Goal: Feedback & Contribution: Contribute content

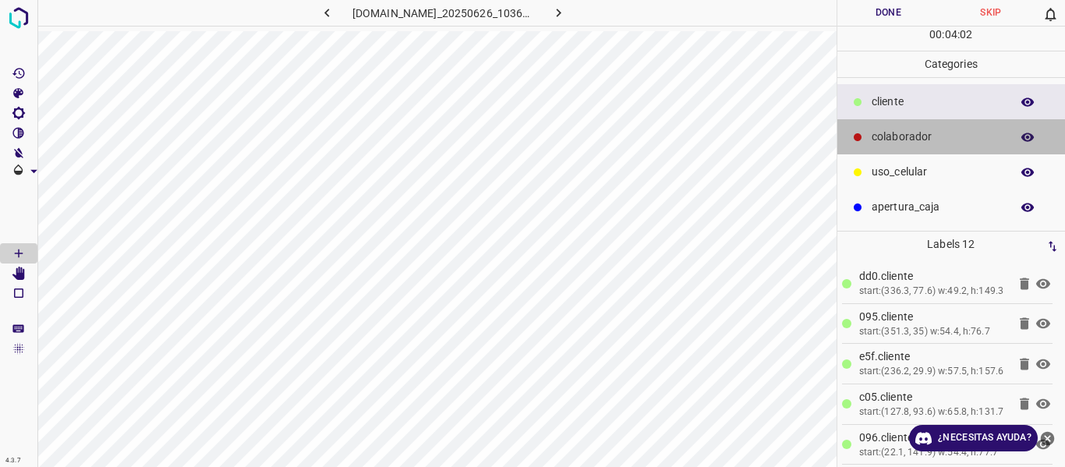
click at [936, 138] on p "colaborador" at bounding box center [937, 137] width 131 height 16
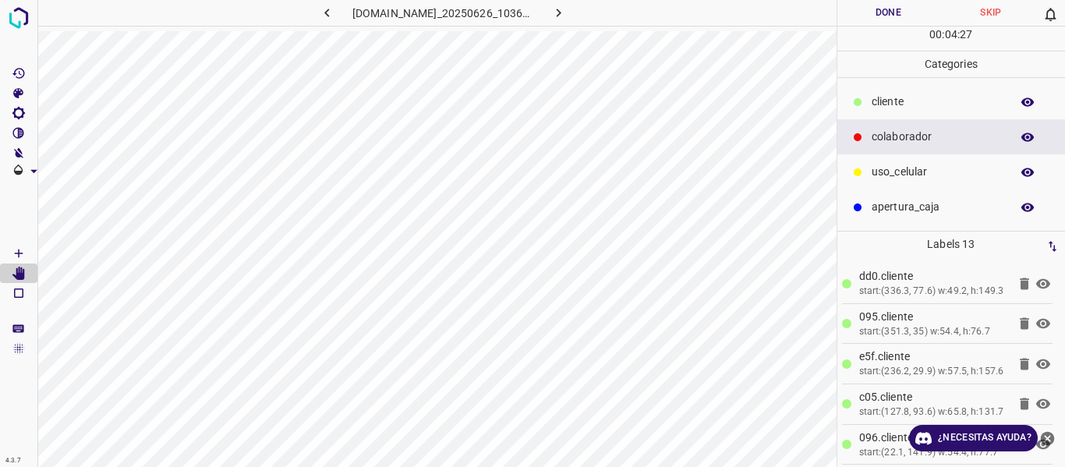
click at [881, 213] on p "apertura_caja" at bounding box center [937, 207] width 131 height 16
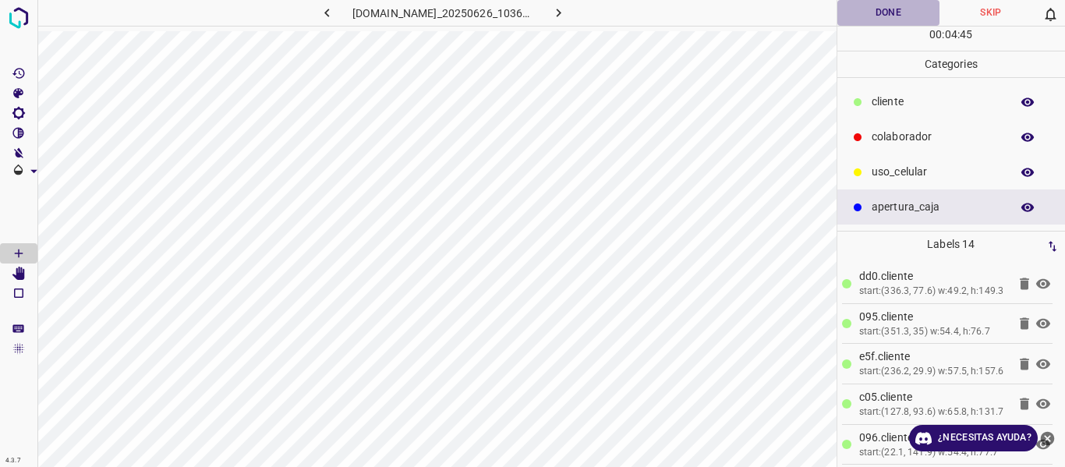
click at [905, 3] on button "Done" at bounding box center [889, 13] width 103 height 26
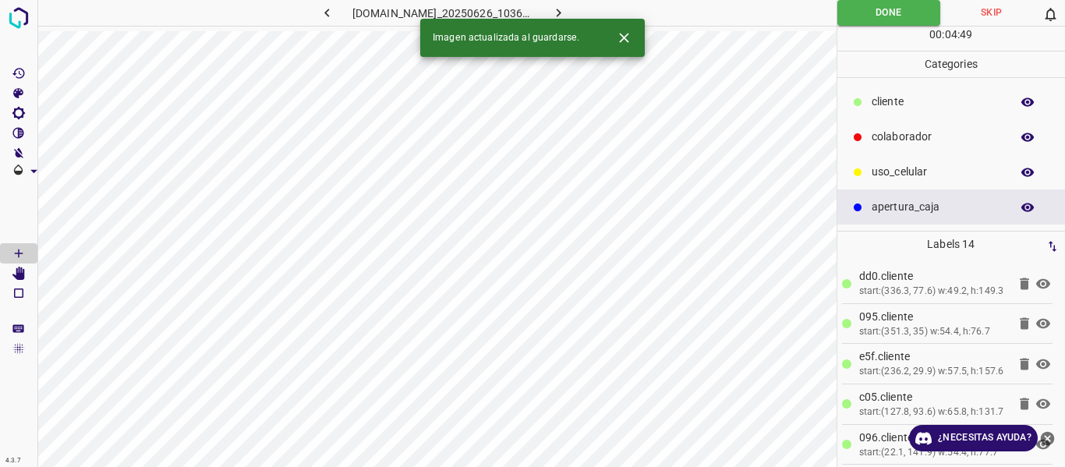
click at [567, 12] on icon "button" at bounding box center [559, 13] width 16 height 16
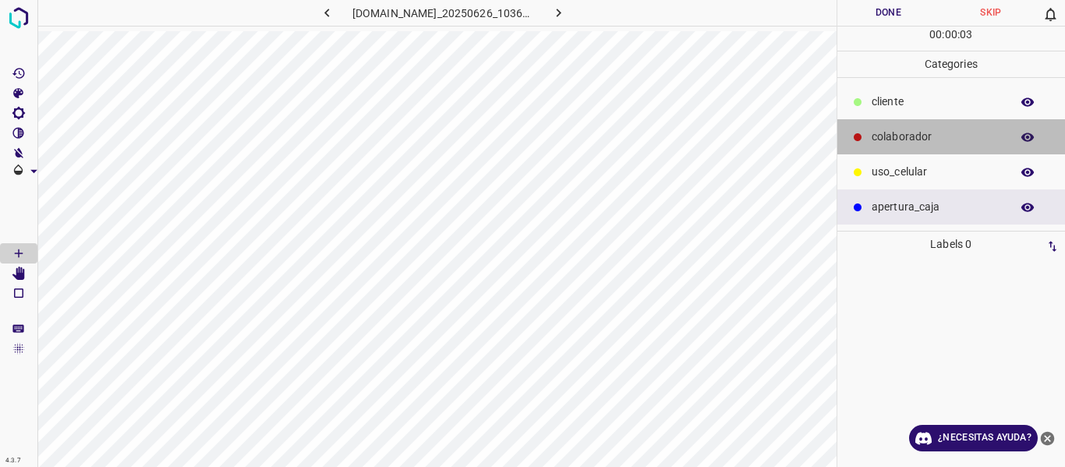
click at [862, 135] on div at bounding box center [858, 137] width 16 height 16
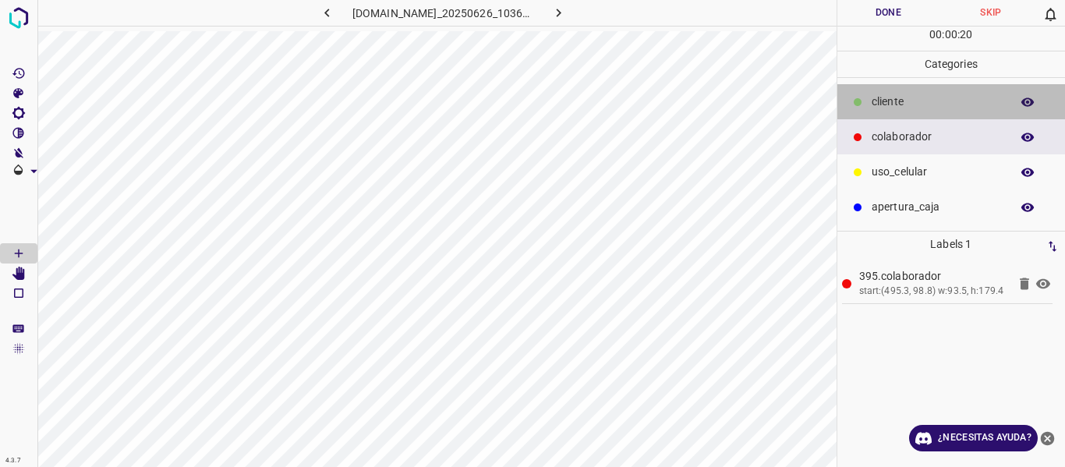
click at [887, 116] on div "cliente" at bounding box center [952, 101] width 228 height 35
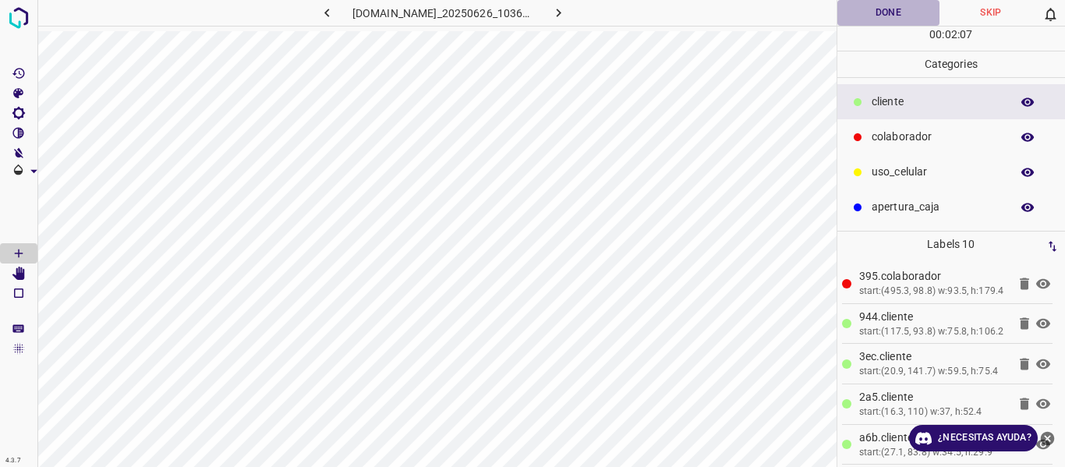
click at [888, 2] on button "Done" at bounding box center [889, 13] width 103 height 26
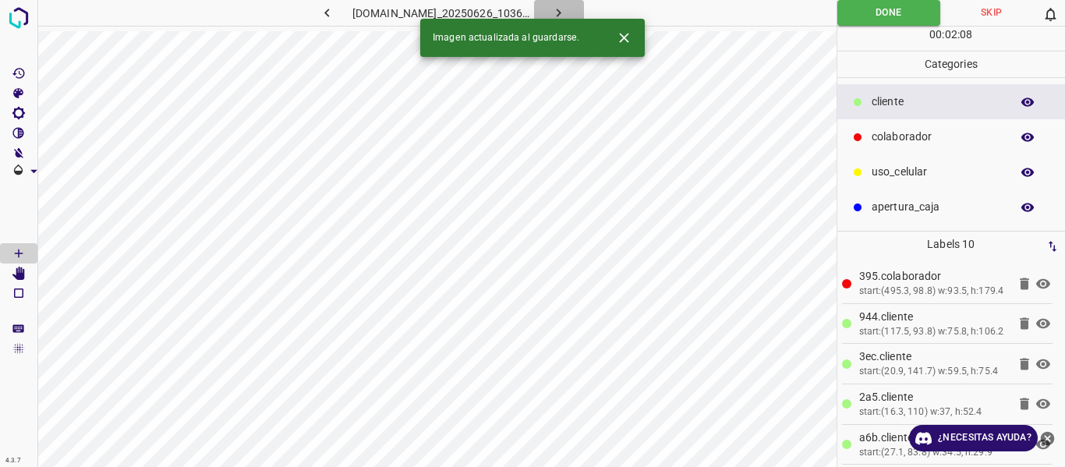
click at [567, 14] on icon "button" at bounding box center [559, 13] width 16 height 16
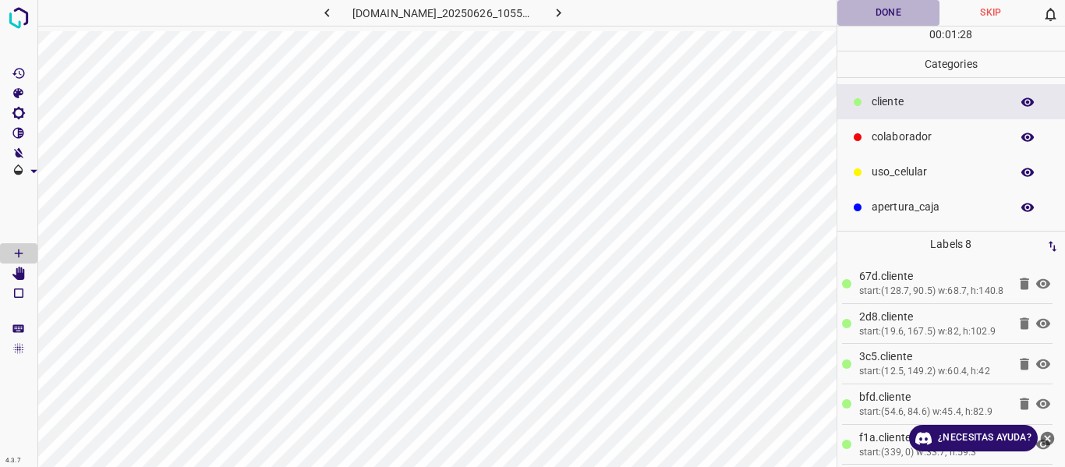
click at [875, 23] on button "Done" at bounding box center [889, 13] width 103 height 26
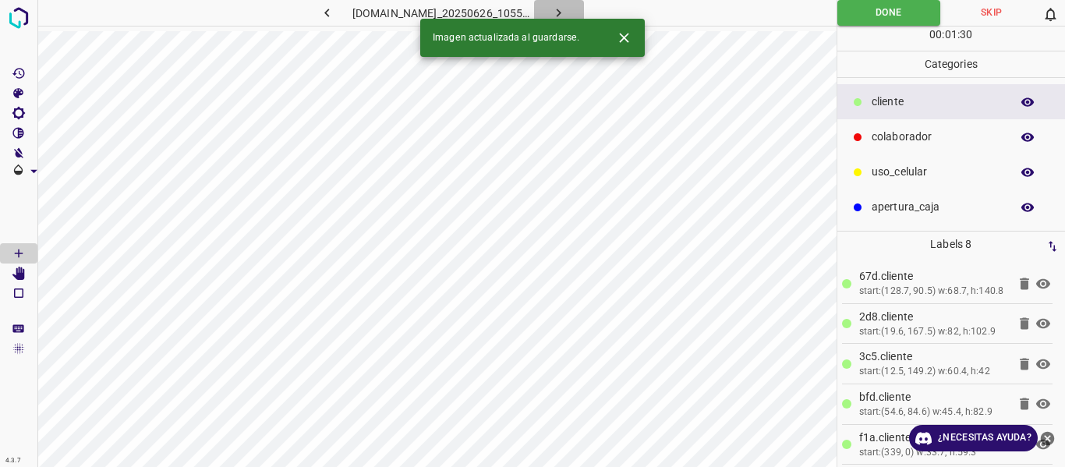
click at [567, 8] on icon "button" at bounding box center [559, 13] width 16 height 16
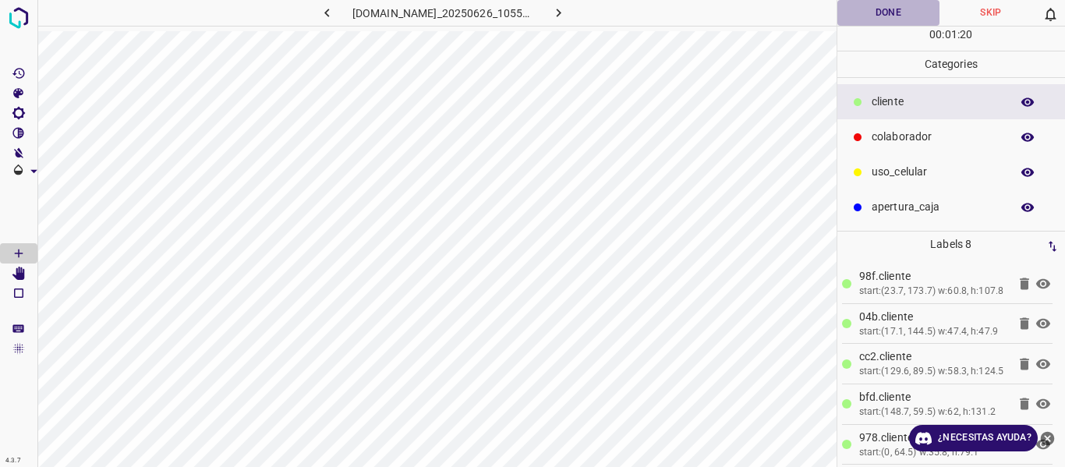
click at [876, 6] on button "Done" at bounding box center [889, 13] width 103 height 26
click at [578, 2] on button "button" at bounding box center [559, 13] width 50 height 26
click at [892, 14] on button "Done" at bounding box center [889, 13] width 103 height 26
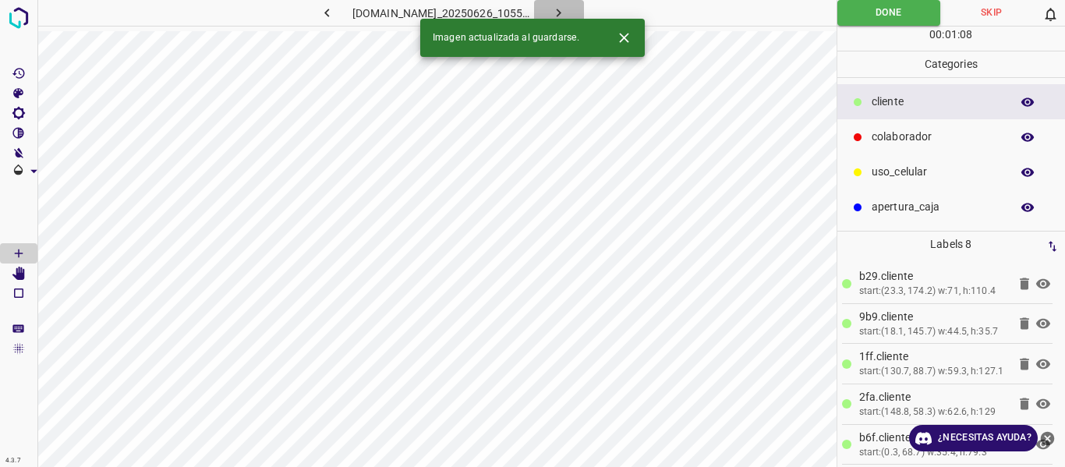
click at [567, 9] on icon "button" at bounding box center [559, 13] width 16 height 16
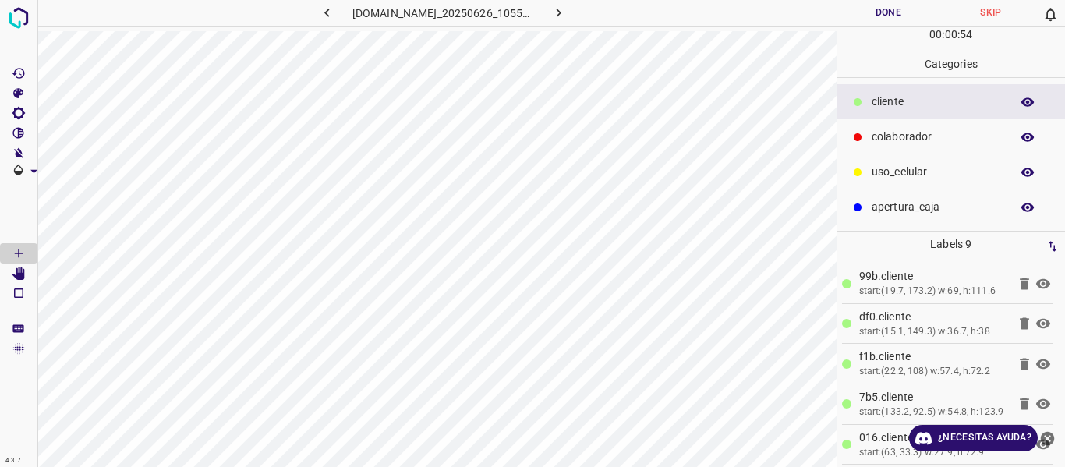
click at [886, 9] on button "Done" at bounding box center [889, 13] width 103 height 26
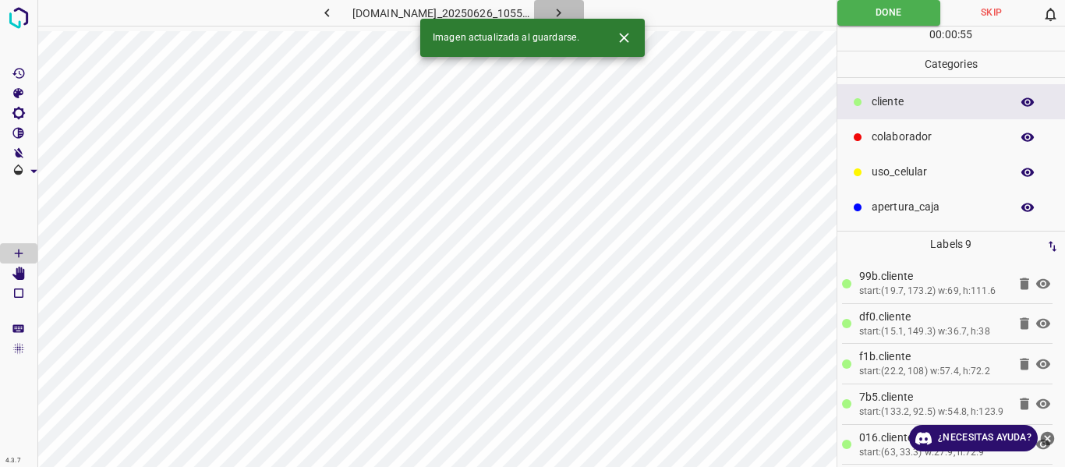
click at [567, 12] on icon "button" at bounding box center [559, 13] width 16 height 16
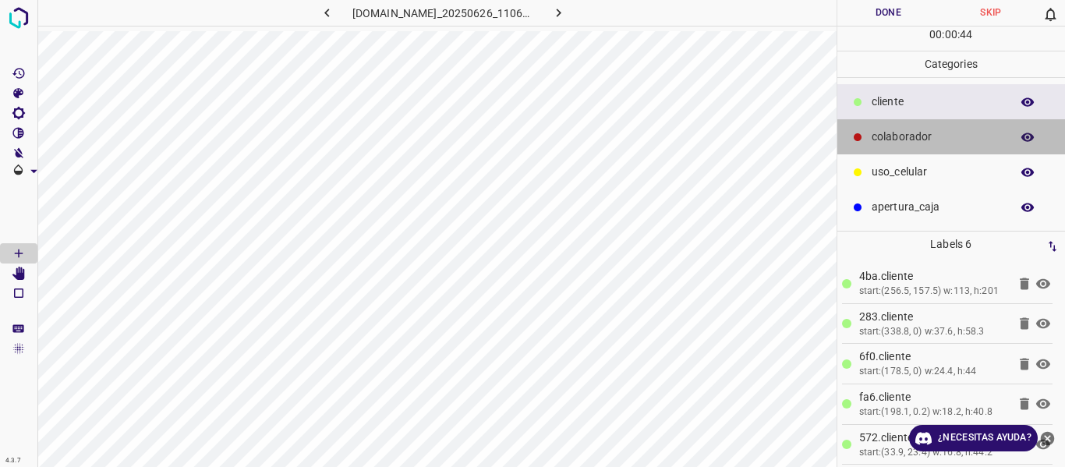
click at [877, 140] on p "colaborador" at bounding box center [937, 137] width 131 height 16
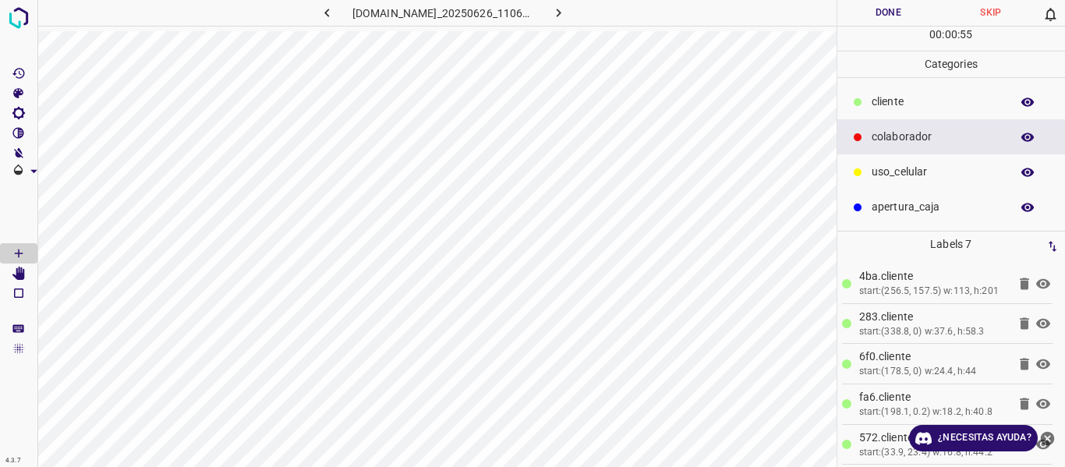
drag, startPoint x: 923, startPoint y: 0, endPoint x: 860, endPoint y: 20, distance: 66.3
click at [919, 1] on button "Done" at bounding box center [889, 13] width 103 height 26
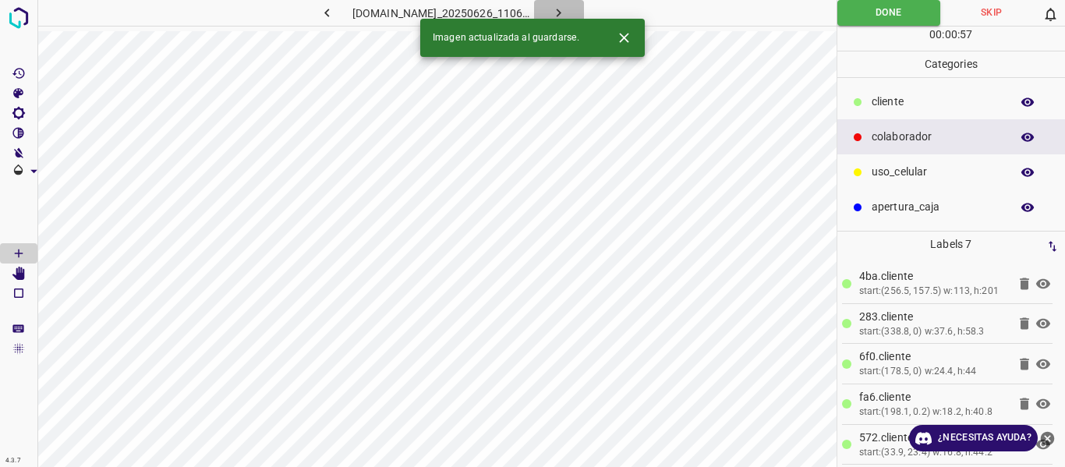
click at [567, 12] on icon "button" at bounding box center [559, 13] width 16 height 16
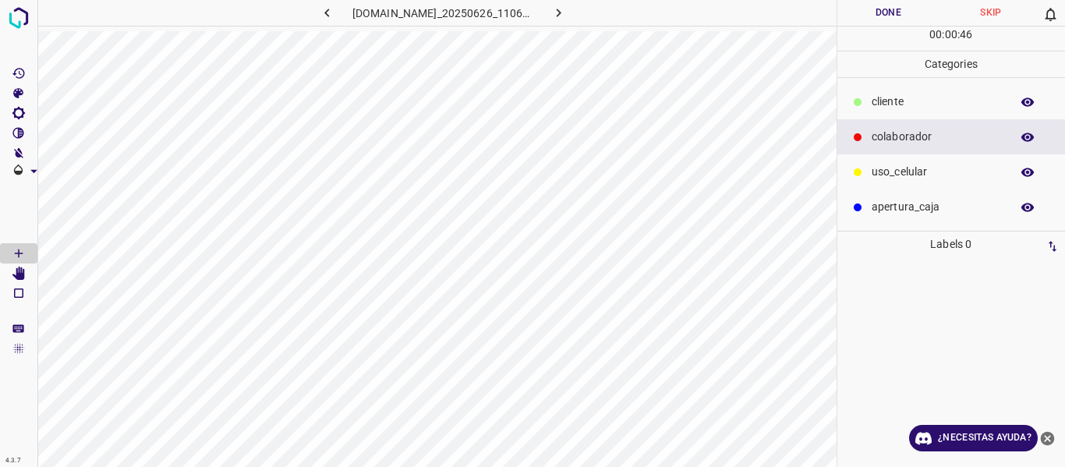
click at [881, 115] on div "cliente" at bounding box center [952, 101] width 228 height 35
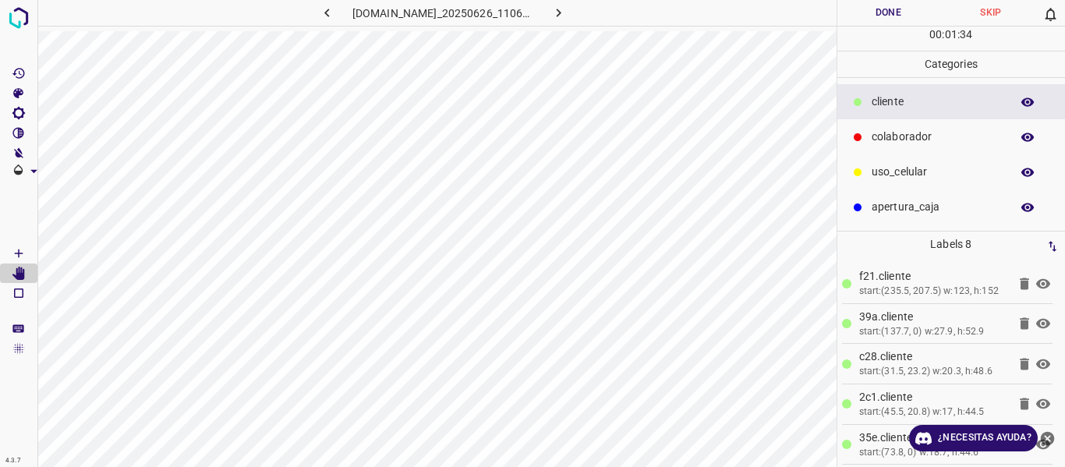
click at [904, 5] on button "Done" at bounding box center [889, 13] width 103 height 26
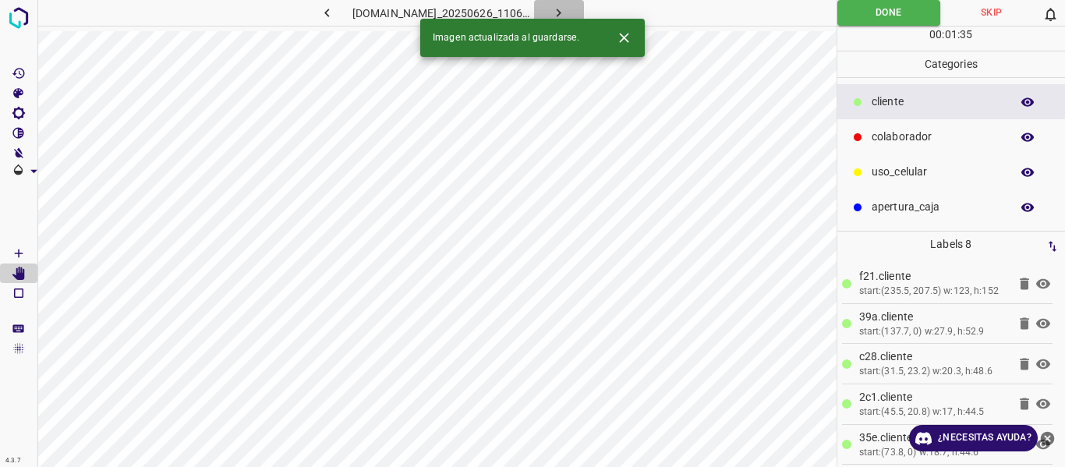
click at [584, 9] on button "button" at bounding box center [559, 13] width 50 height 26
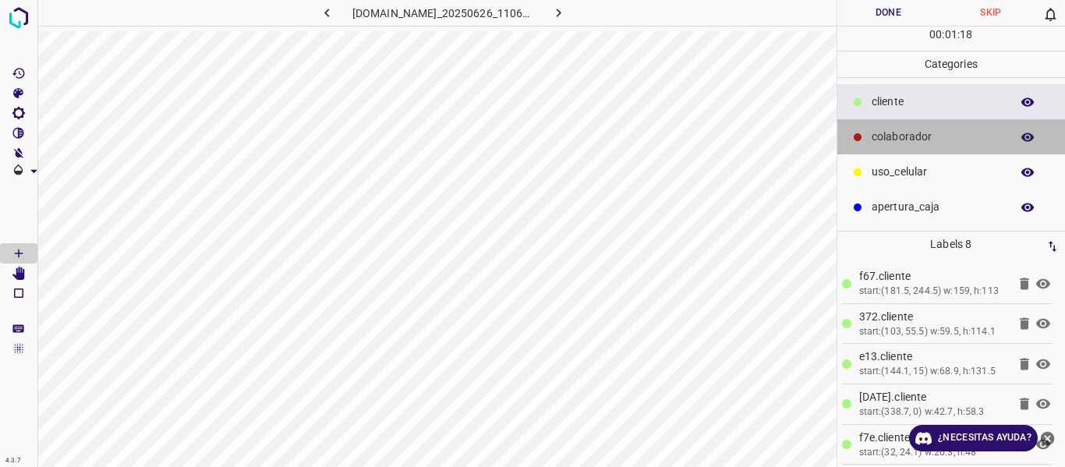
click at [873, 143] on p "colaborador" at bounding box center [937, 137] width 131 height 16
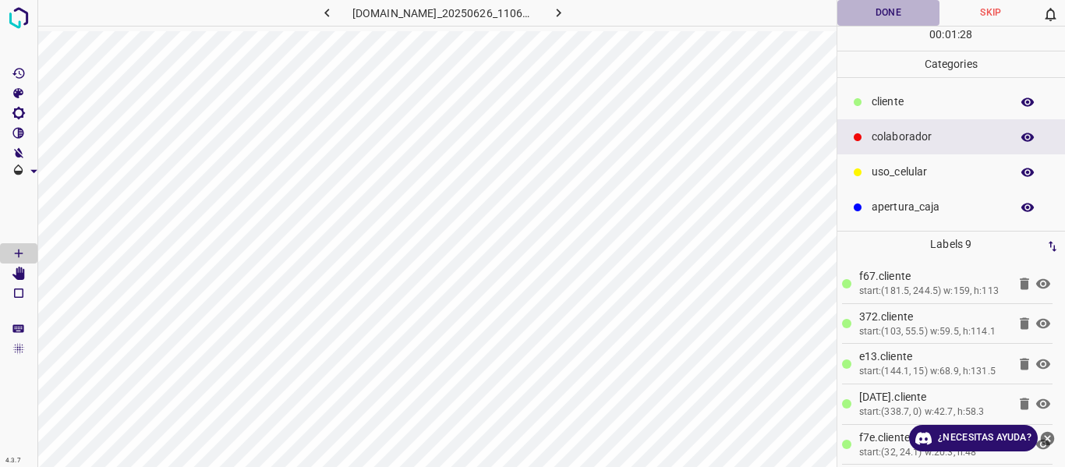
click at [873, 19] on button "Done" at bounding box center [889, 13] width 103 height 26
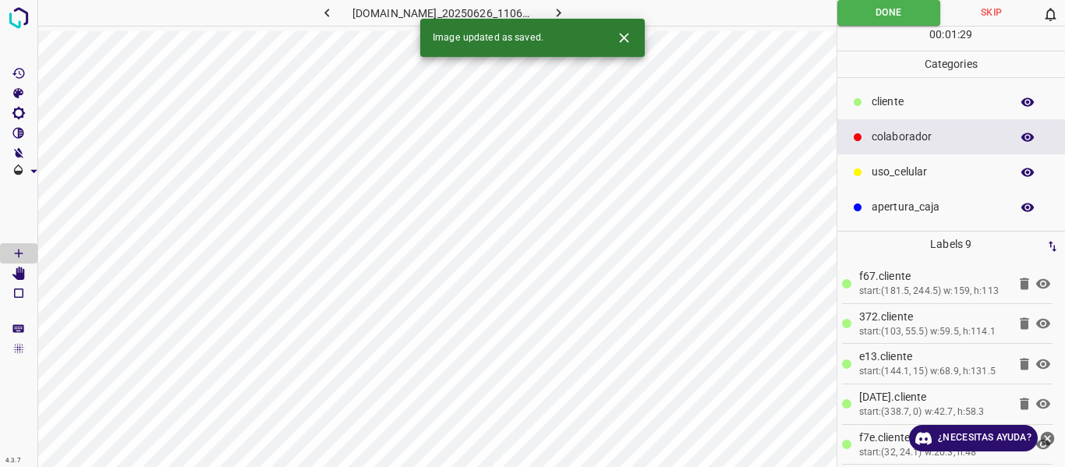
click at [567, 5] on icon "button" at bounding box center [559, 13] width 16 height 16
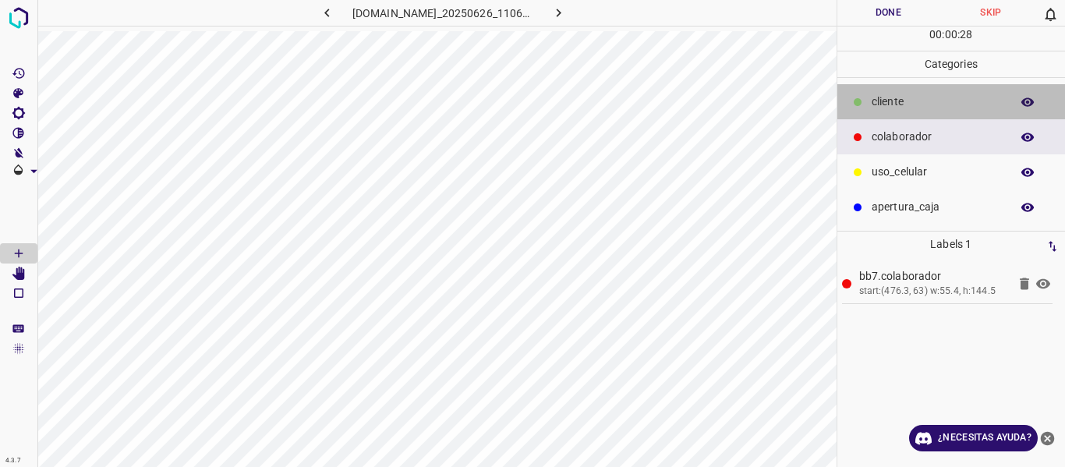
click at [947, 97] on p "cliente" at bounding box center [937, 102] width 131 height 16
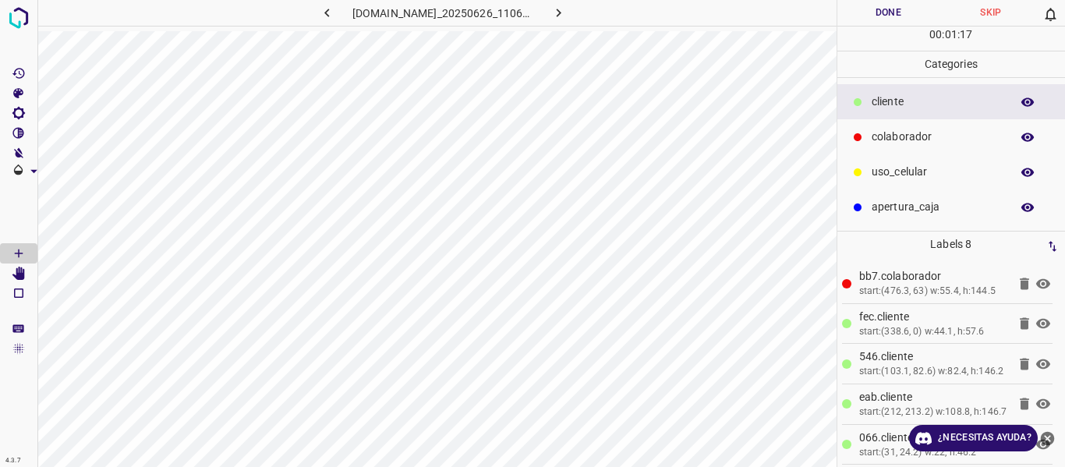
scroll to position [78, 0]
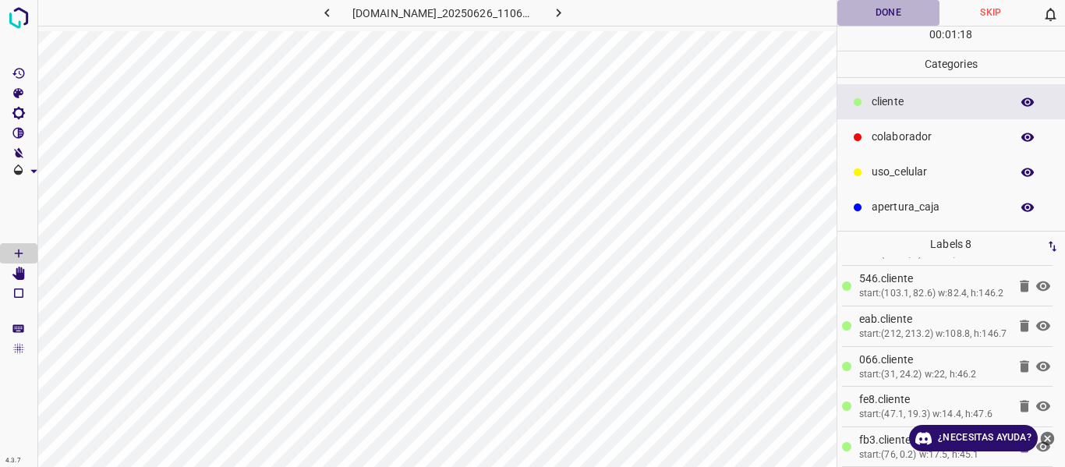
click at [877, 13] on button "Done" at bounding box center [889, 13] width 103 height 26
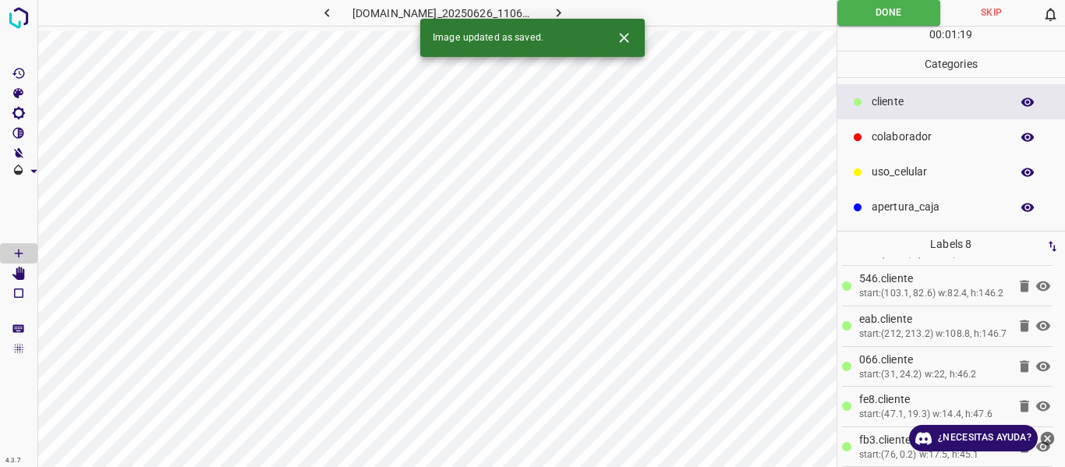
click at [566, 11] on button "button" at bounding box center [559, 13] width 50 height 26
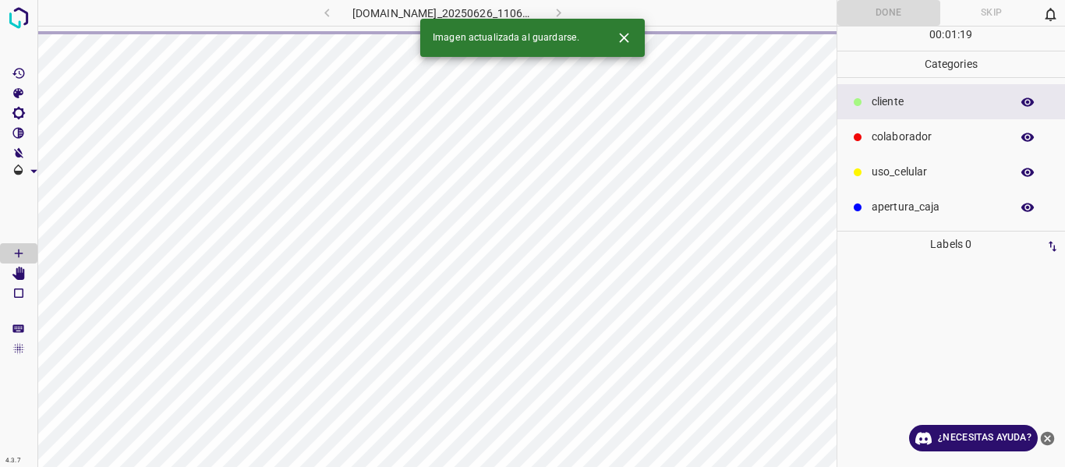
scroll to position [0, 0]
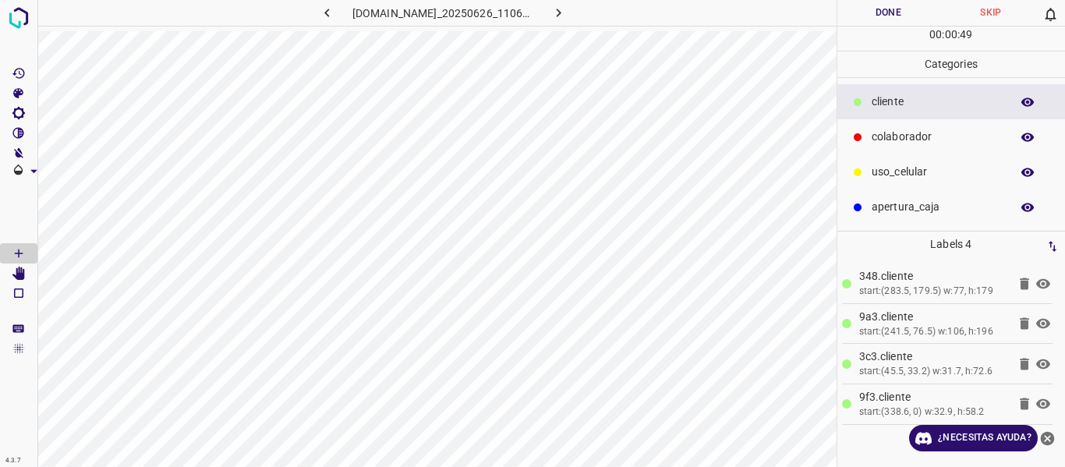
click at [915, 148] on div "colaborador" at bounding box center [952, 136] width 228 height 35
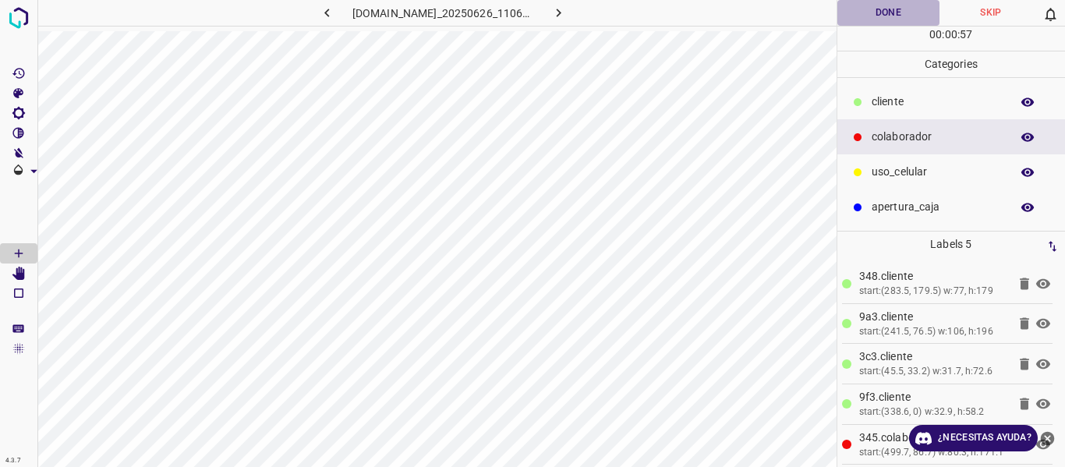
click at [877, 26] on button "Done" at bounding box center [889, 13] width 103 height 26
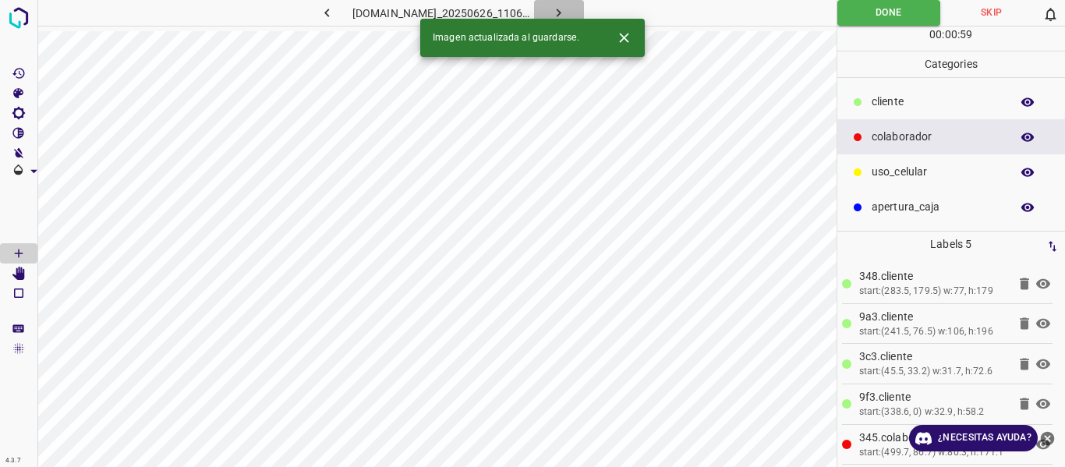
click at [567, 10] on icon "button" at bounding box center [559, 13] width 16 height 16
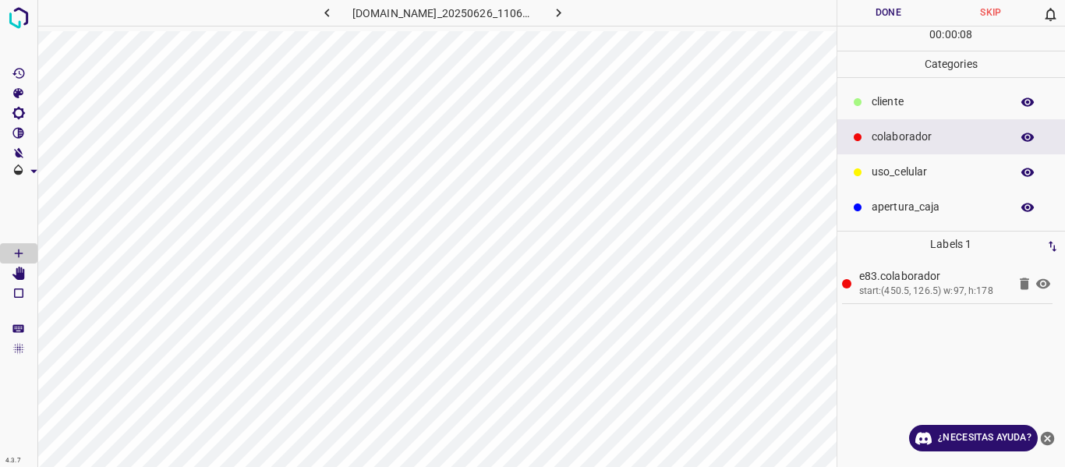
click at [877, 111] on div "cliente" at bounding box center [952, 101] width 228 height 35
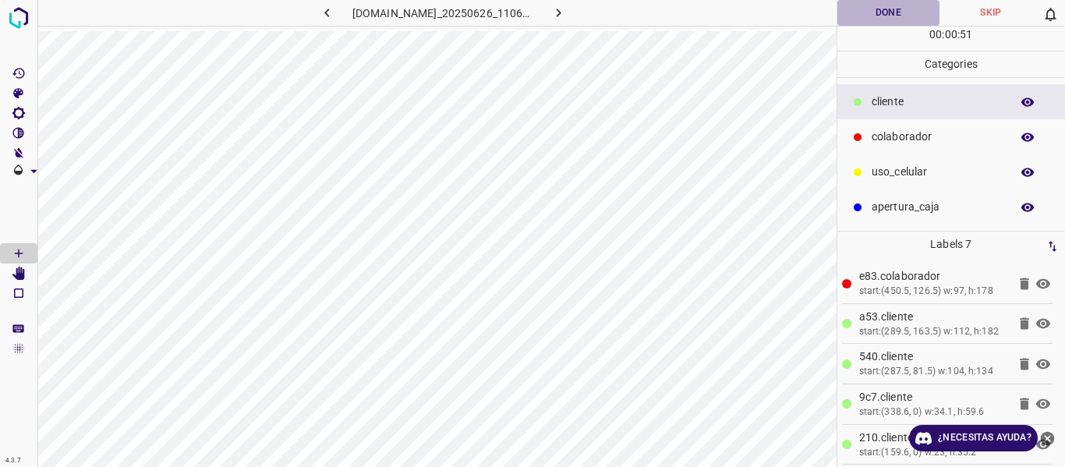
click at [856, 19] on button "Done" at bounding box center [889, 13] width 103 height 26
click at [567, 10] on icon "button" at bounding box center [559, 13] width 16 height 16
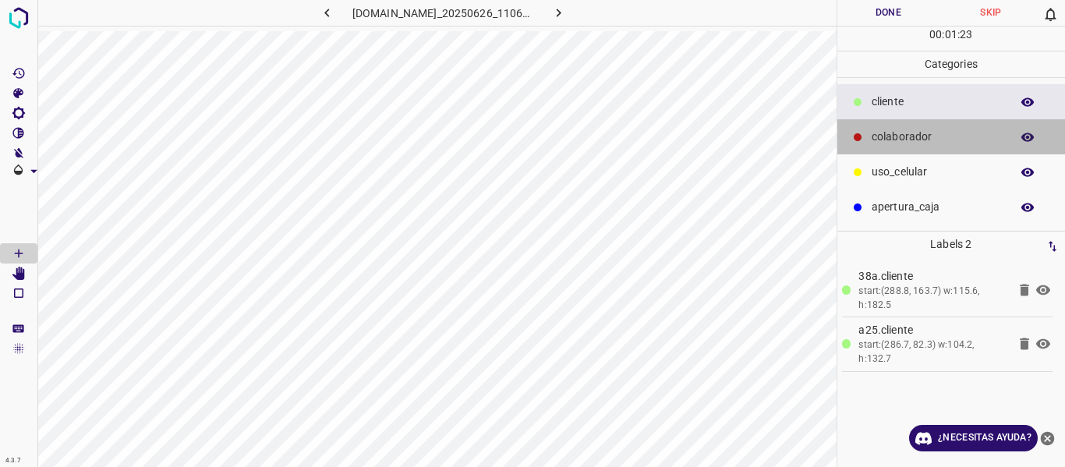
click at [878, 146] on div "colaborador" at bounding box center [952, 136] width 228 height 35
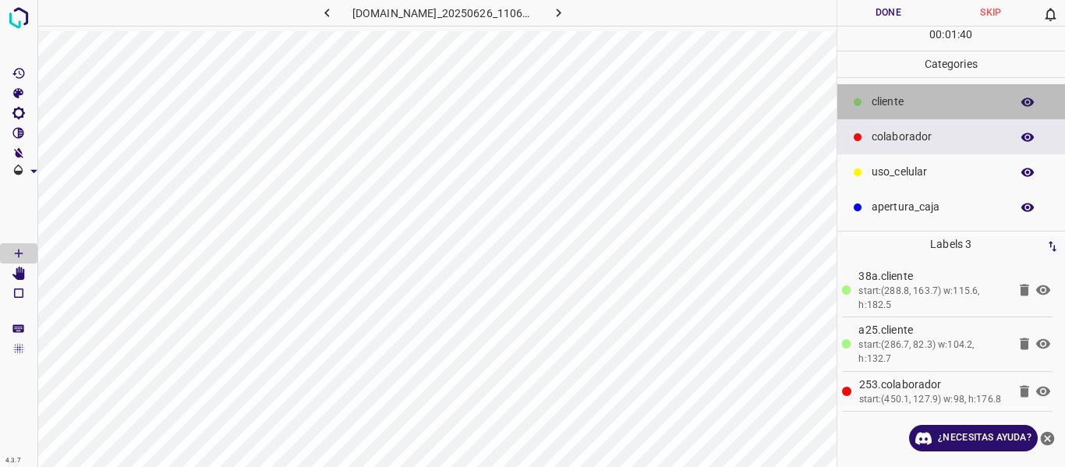
click at [898, 111] on div "cliente" at bounding box center [952, 101] width 228 height 35
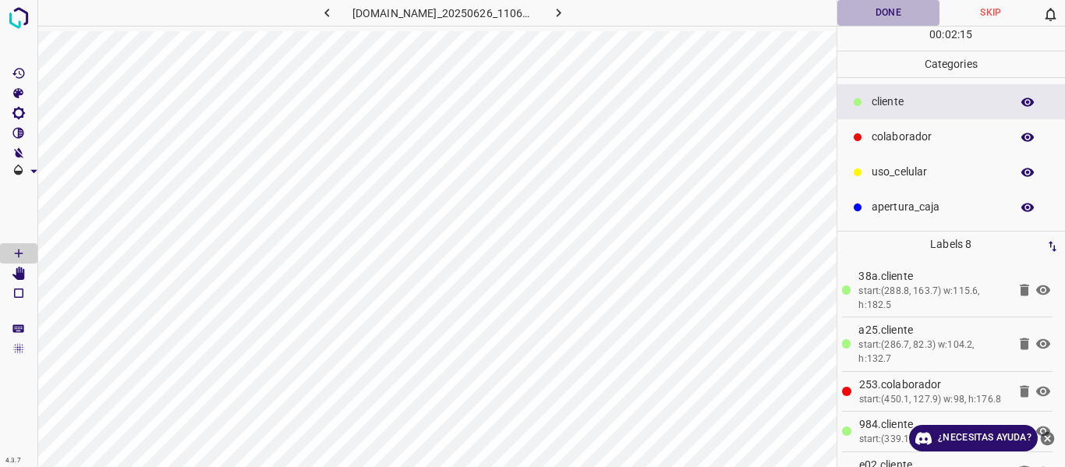
click at [894, 12] on button "Done" at bounding box center [889, 13] width 103 height 26
click at [567, 14] on icon "button" at bounding box center [559, 13] width 16 height 16
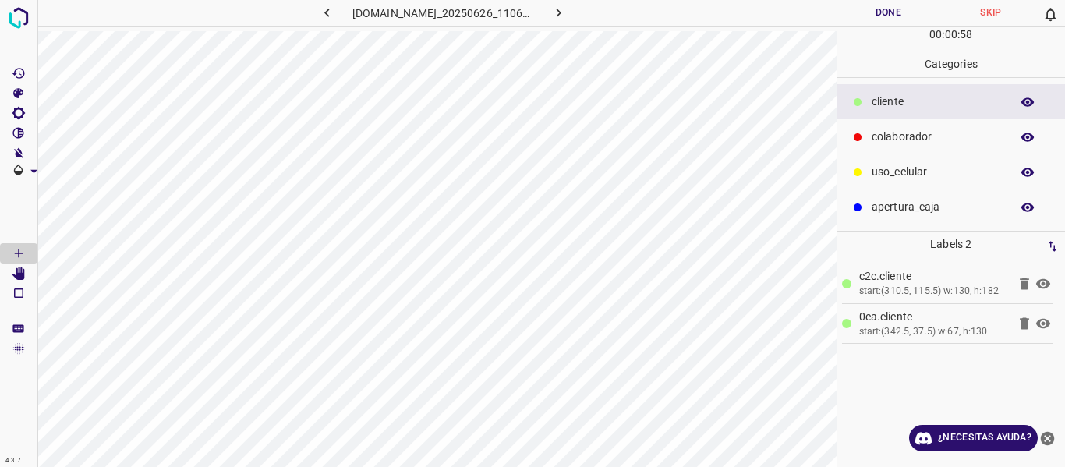
click at [914, 147] on div "colaborador" at bounding box center [952, 136] width 228 height 35
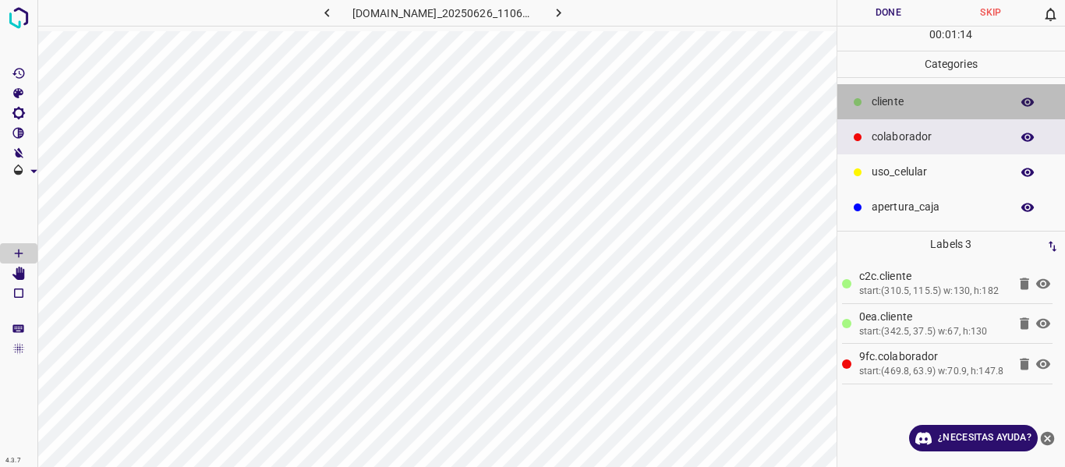
click at [953, 90] on div "cliente" at bounding box center [952, 101] width 228 height 35
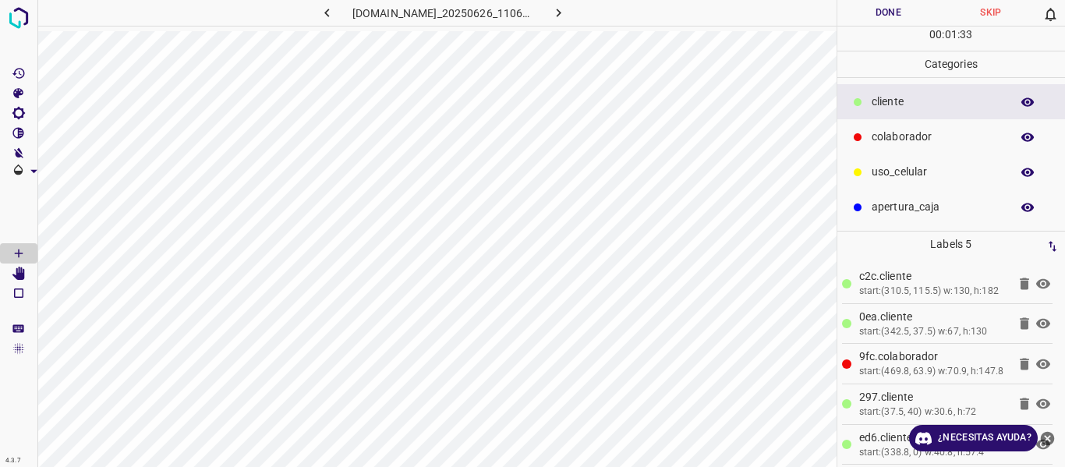
click at [869, 12] on button "Done" at bounding box center [889, 13] width 103 height 26
click at [567, 14] on icon "button" at bounding box center [559, 13] width 16 height 16
click at [887, 21] on button "Done" at bounding box center [889, 13] width 103 height 26
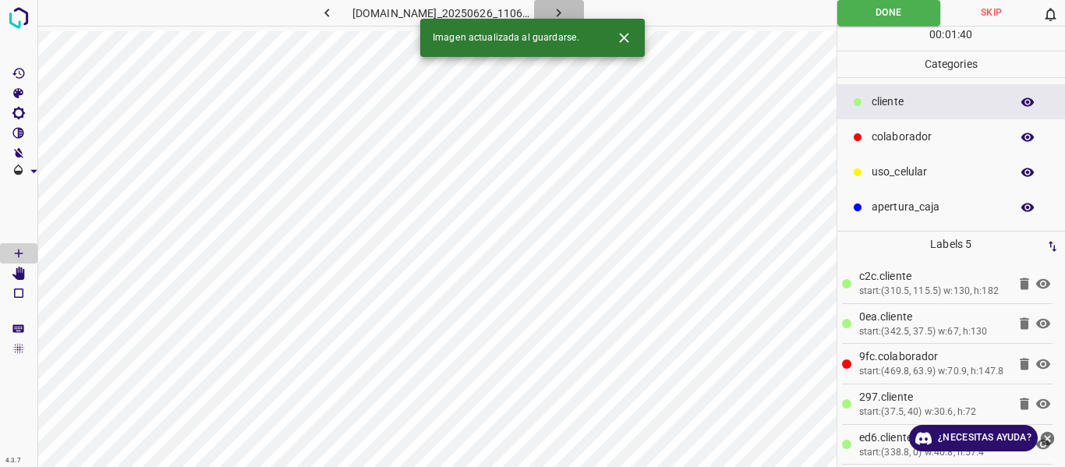
click at [568, 16] on button "button" at bounding box center [559, 13] width 50 height 26
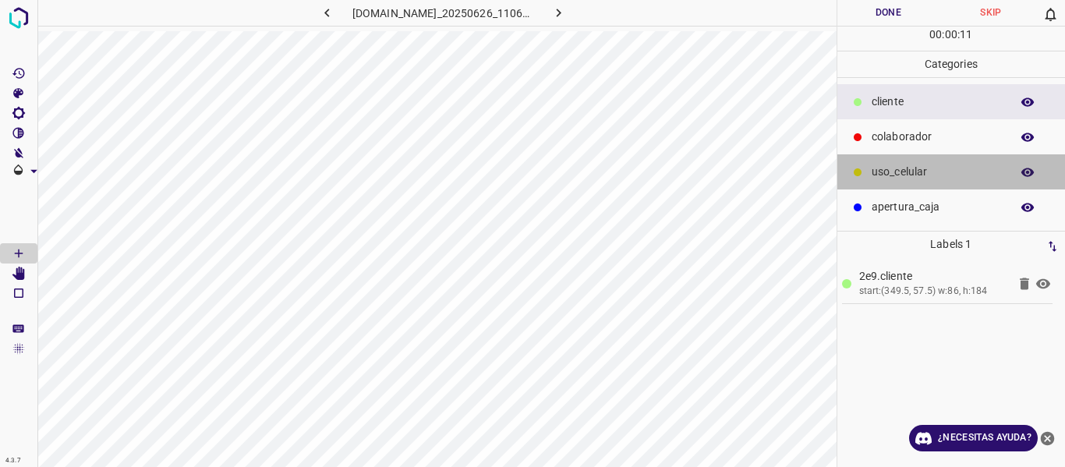
click at [894, 178] on p "uso_celular" at bounding box center [937, 172] width 131 height 16
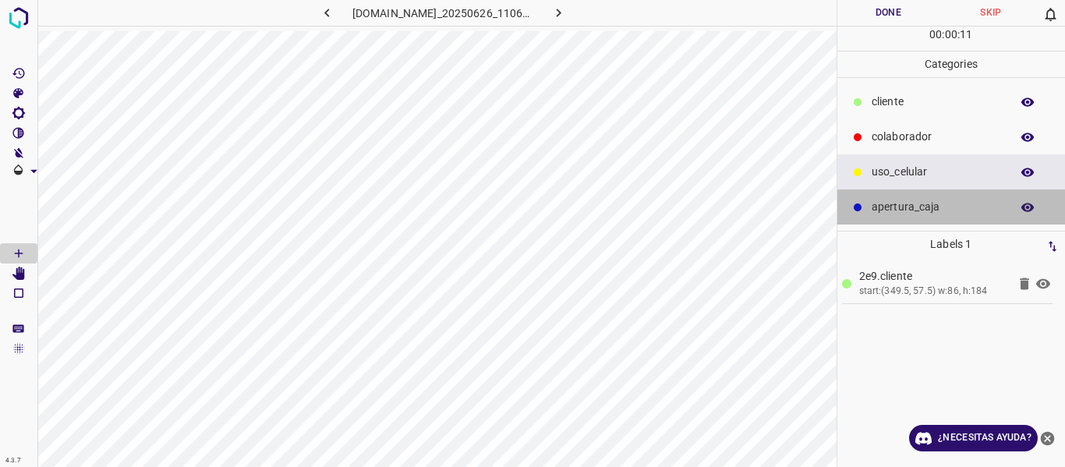
click at [894, 197] on div "apertura_caja" at bounding box center [952, 206] width 228 height 35
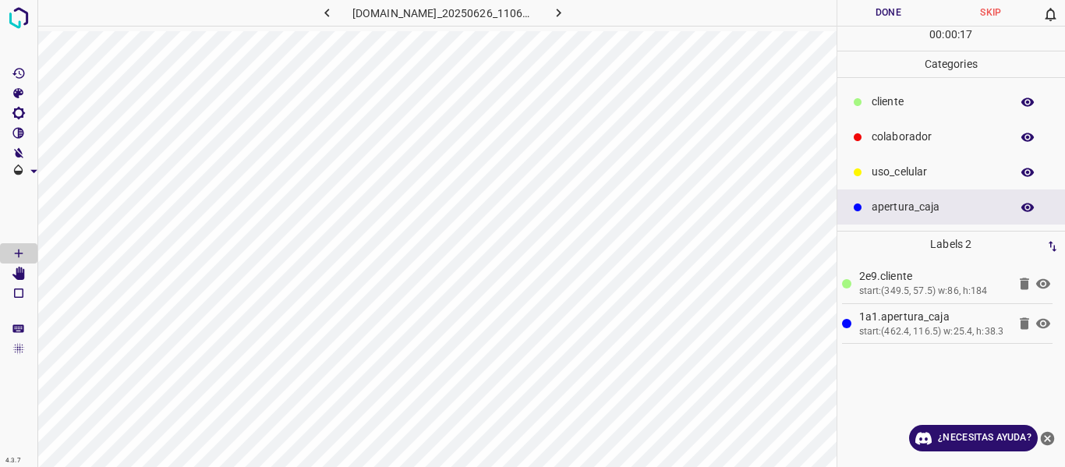
click at [900, 136] on p "colaborador" at bounding box center [937, 137] width 131 height 16
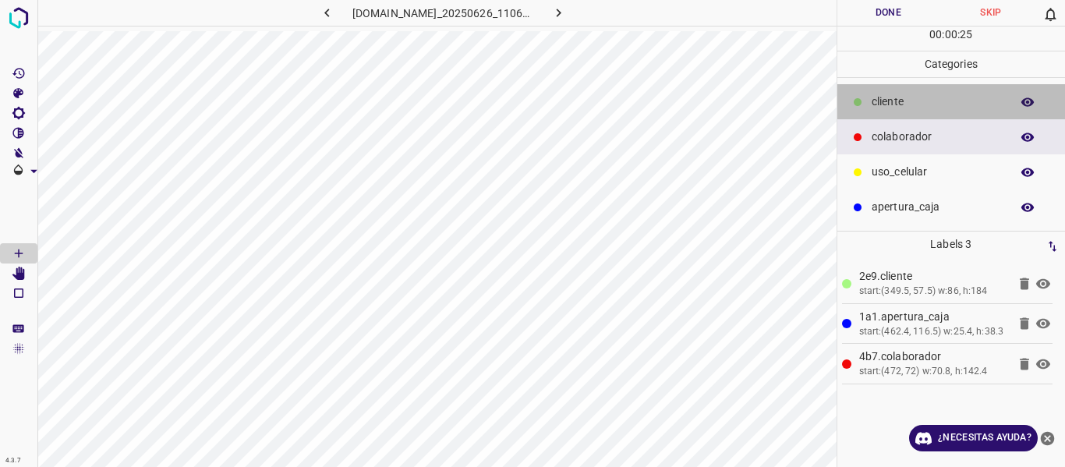
click at [901, 111] on div "cliente" at bounding box center [952, 101] width 228 height 35
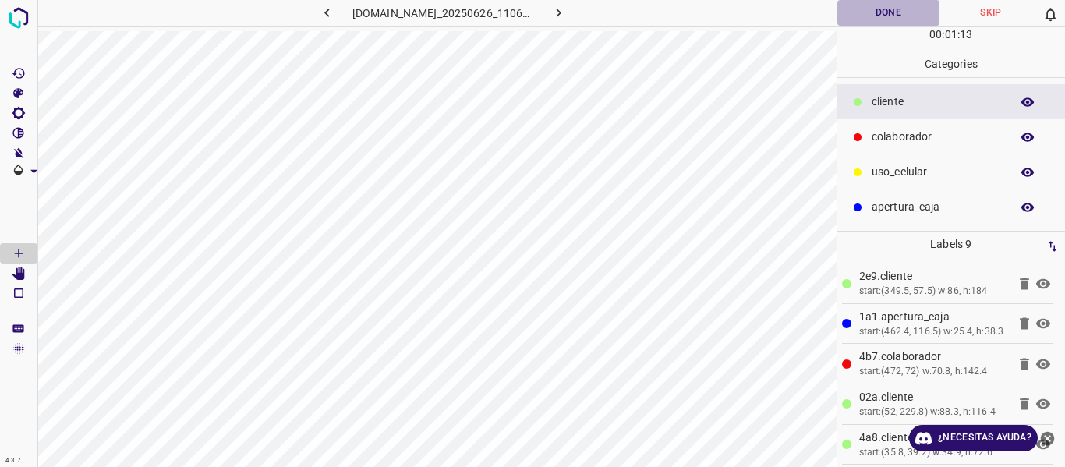
click at [876, 7] on button "Done" at bounding box center [889, 13] width 103 height 26
click at [567, 16] on icon "button" at bounding box center [559, 13] width 16 height 16
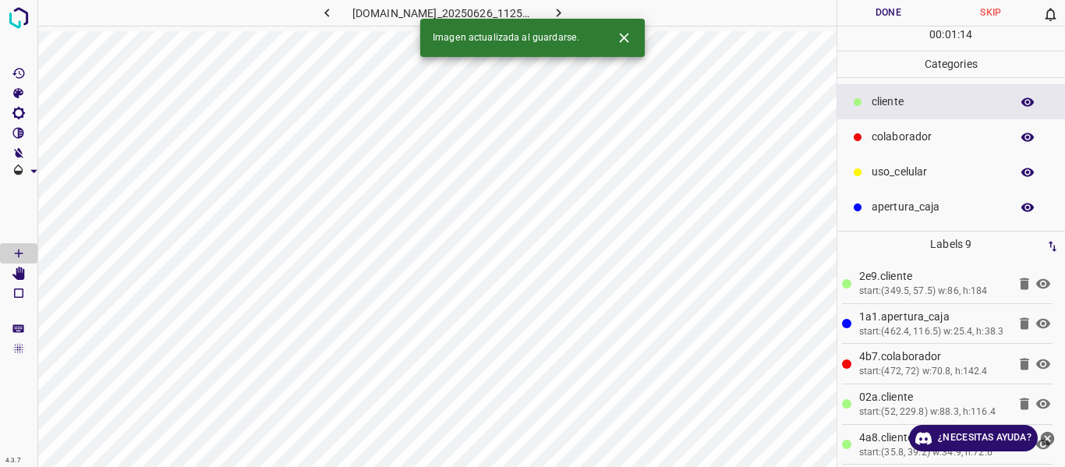
click at [874, 21] on button "Done" at bounding box center [889, 13] width 103 height 26
click at [567, 7] on icon "button" at bounding box center [559, 13] width 16 height 16
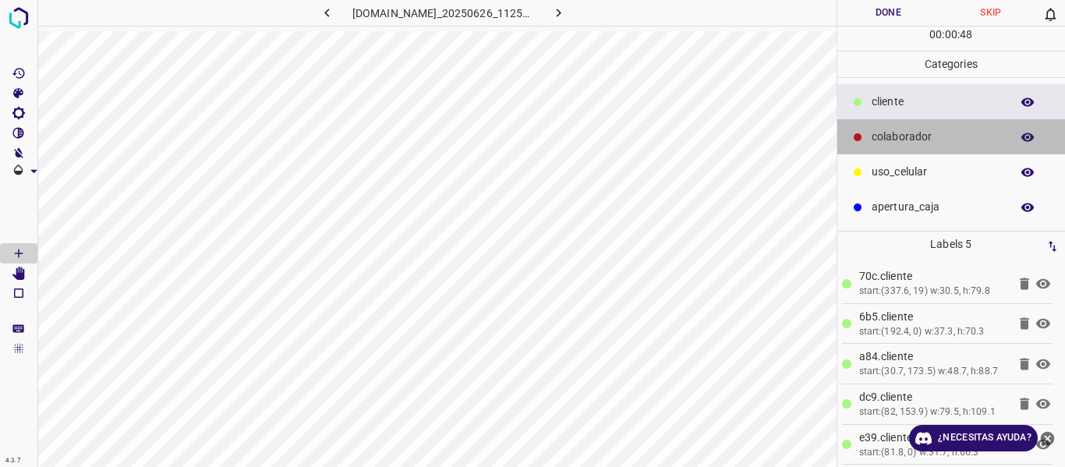
click at [920, 140] on p "colaborador" at bounding box center [937, 137] width 131 height 16
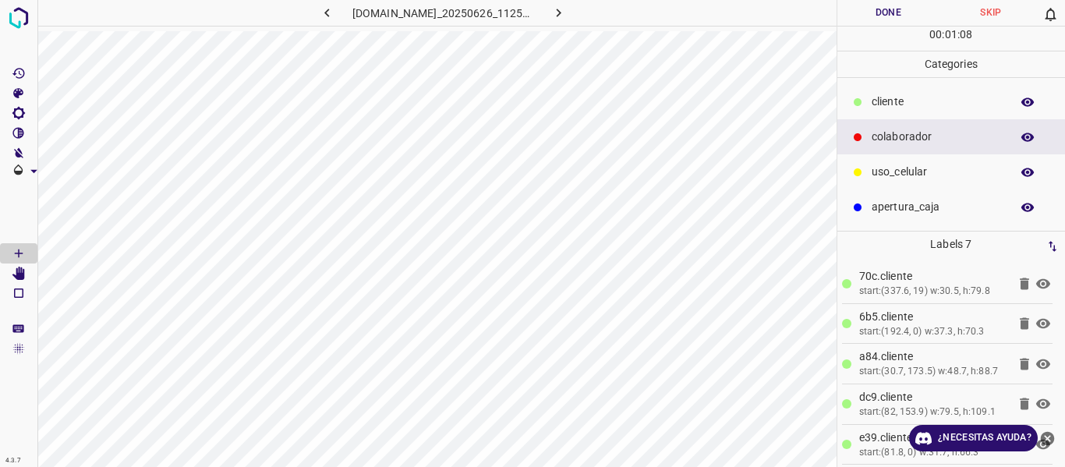
click at [889, 19] on button "Done" at bounding box center [889, 13] width 103 height 26
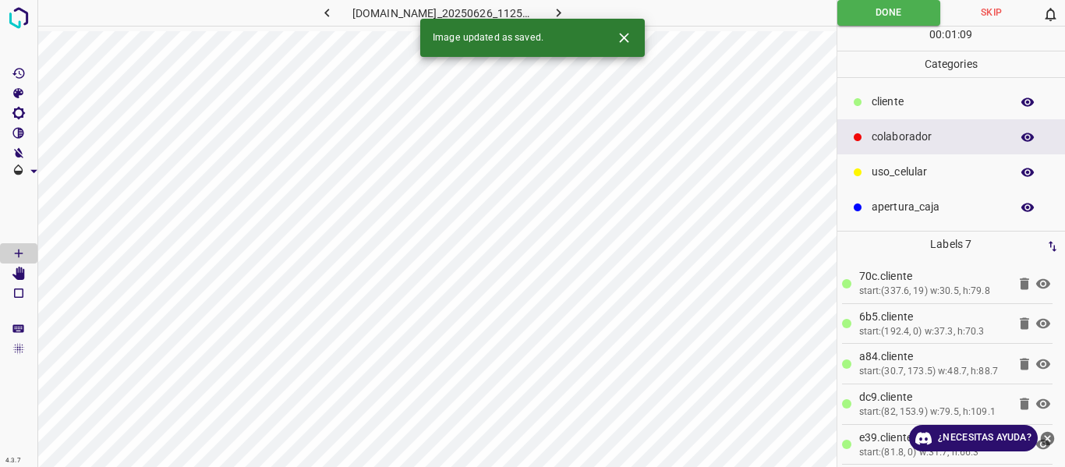
click at [579, 19] on div "Image updated as saved." at bounding box center [532, 38] width 225 height 38
click at [567, 9] on icon "button" at bounding box center [559, 13] width 16 height 16
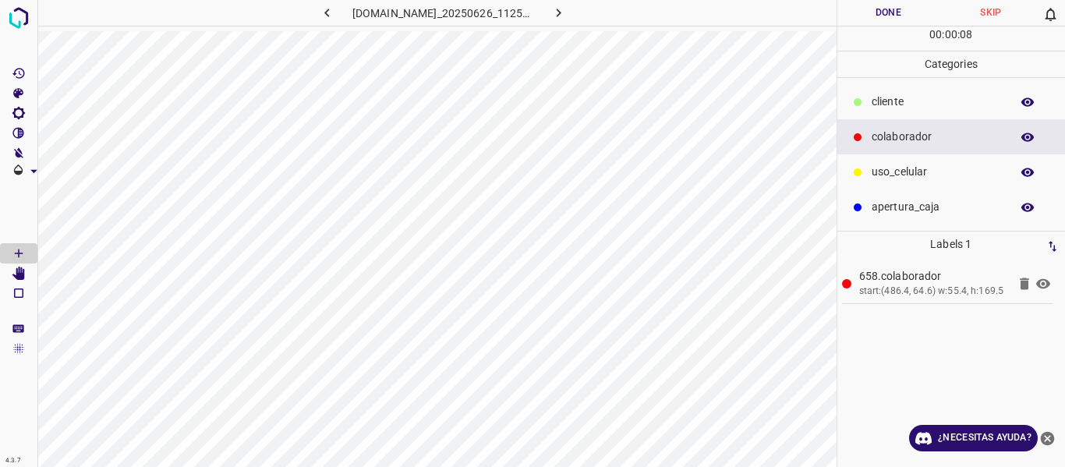
click at [916, 95] on p "cliente" at bounding box center [937, 102] width 131 height 16
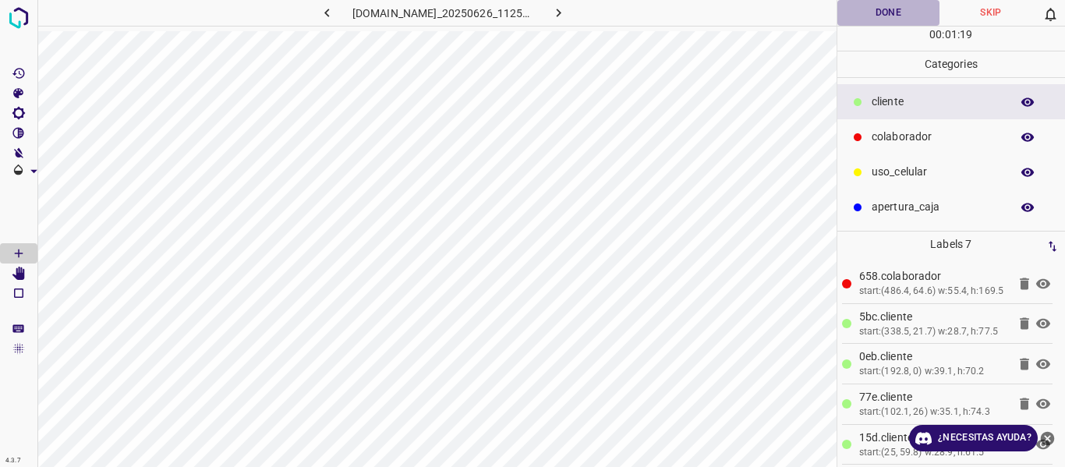
click at [857, 11] on button "Done" at bounding box center [889, 13] width 103 height 26
click at [584, 11] on button "button" at bounding box center [559, 13] width 50 height 26
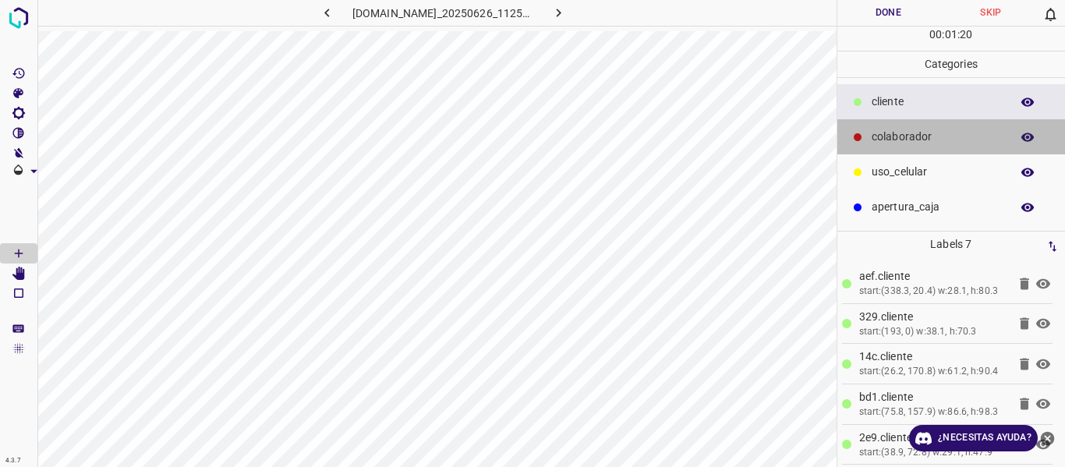
click at [934, 143] on p "colaborador" at bounding box center [937, 137] width 131 height 16
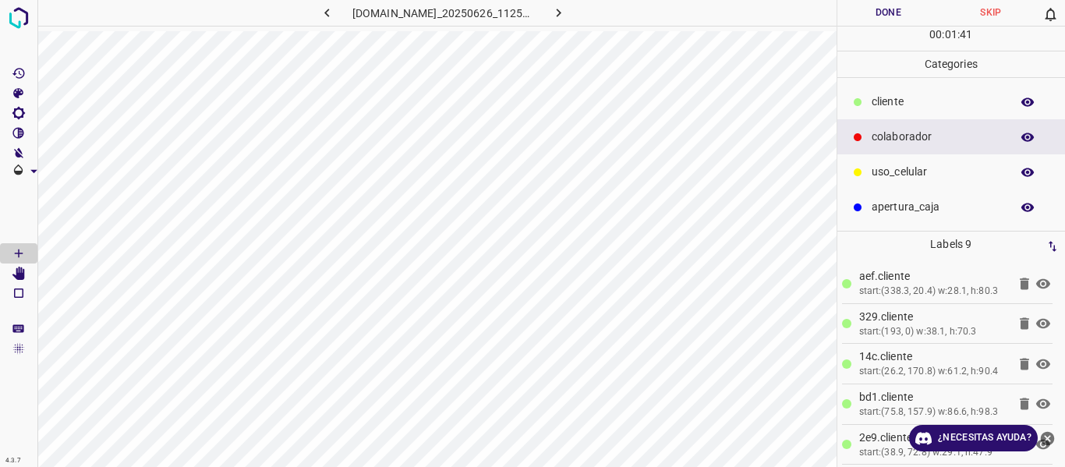
click at [891, 19] on button "Done" at bounding box center [889, 13] width 103 height 26
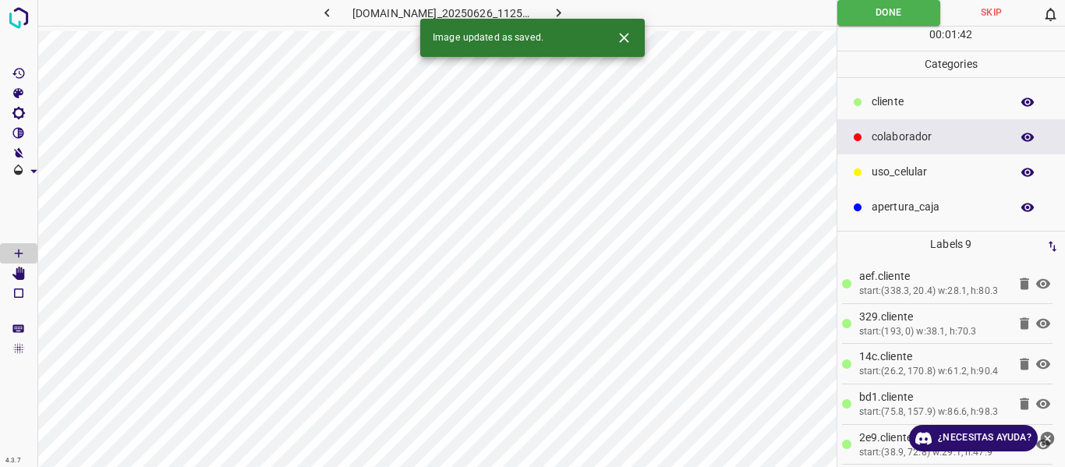
click at [584, 5] on button "button" at bounding box center [559, 13] width 50 height 26
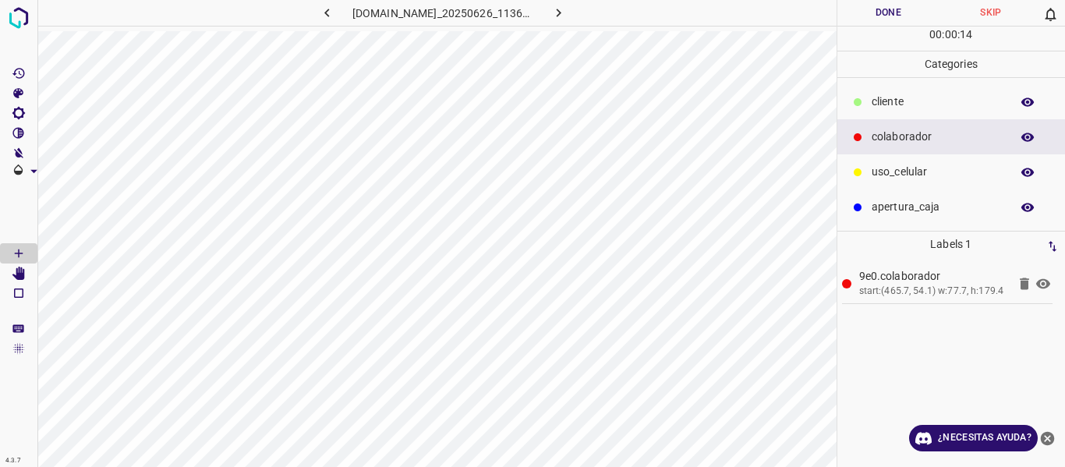
click at [877, 108] on p "cliente" at bounding box center [937, 102] width 131 height 16
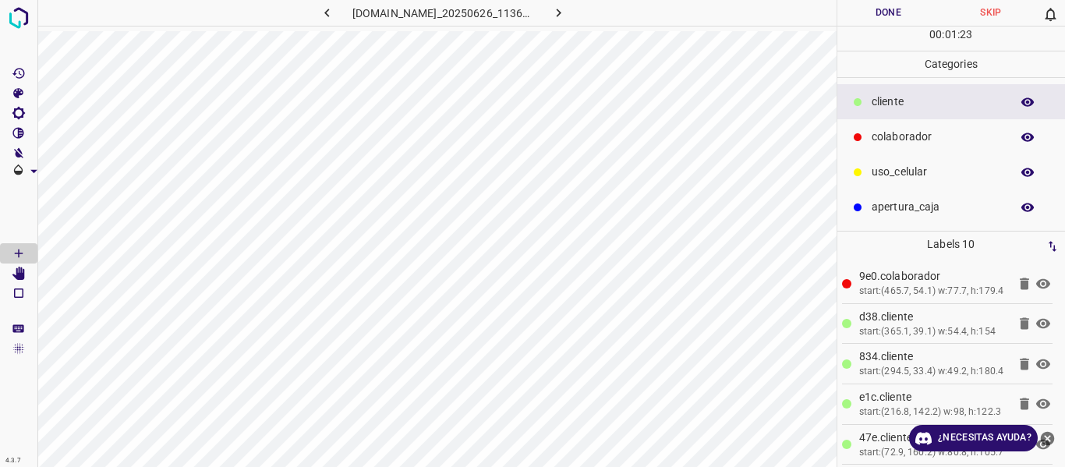
click at [897, 10] on button "Done" at bounding box center [889, 13] width 103 height 26
click at [567, 12] on icon "button" at bounding box center [559, 13] width 16 height 16
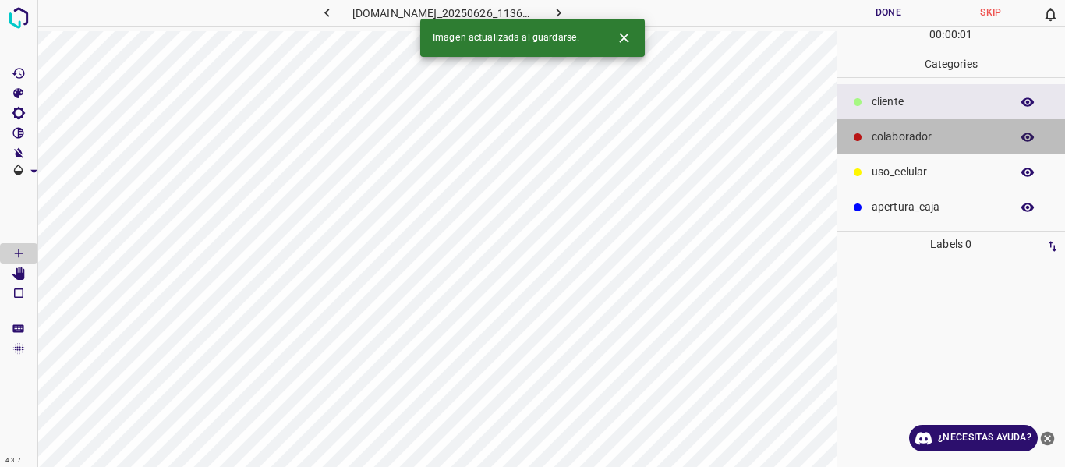
click at [937, 142] on p "colaborador" at bounding box center [937, 137] width 131 height 16
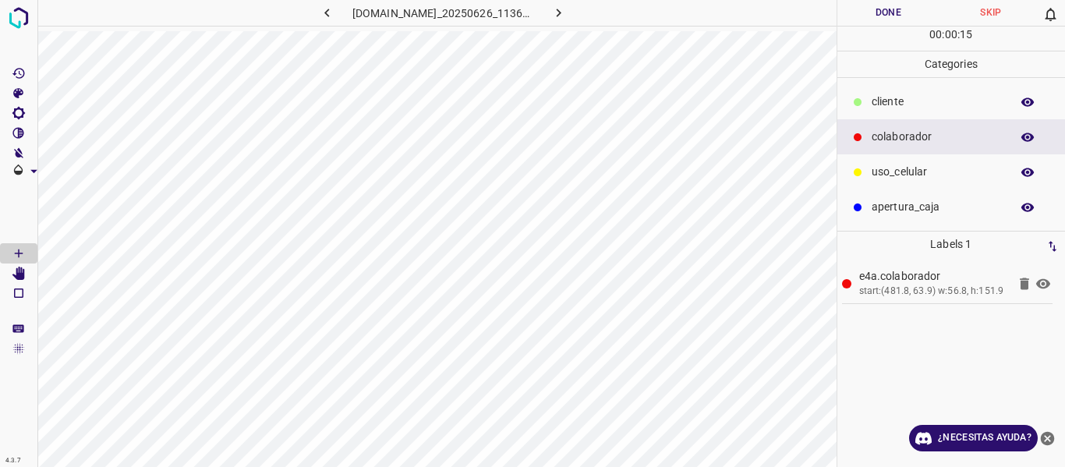
click at [908, 97] on p "cliente" at bounding box center [937, 102] width 131 height 16
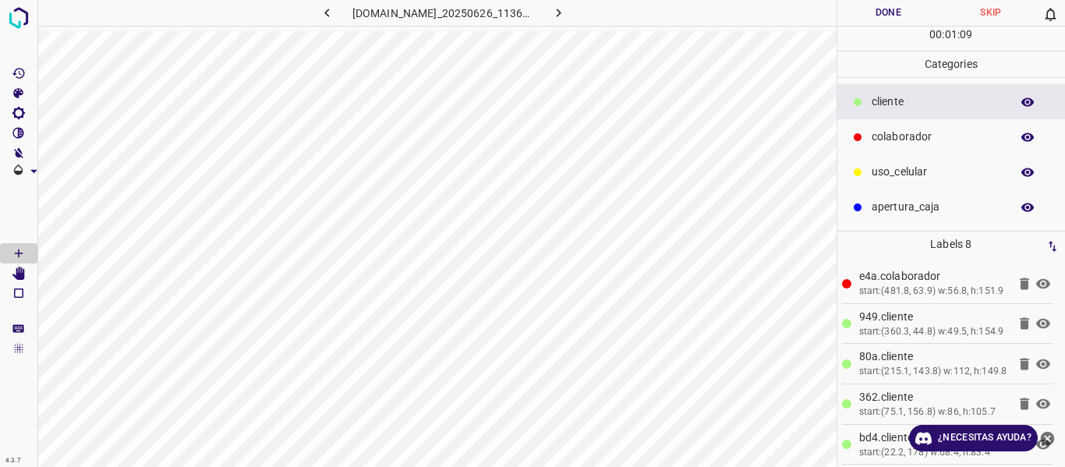
click at [915, 13] on button "Done" at bounding box center [889, 13] width 103 height 26
click at [567, 9] on icon "button" at bounding box center [559, 13] width 16 height 16
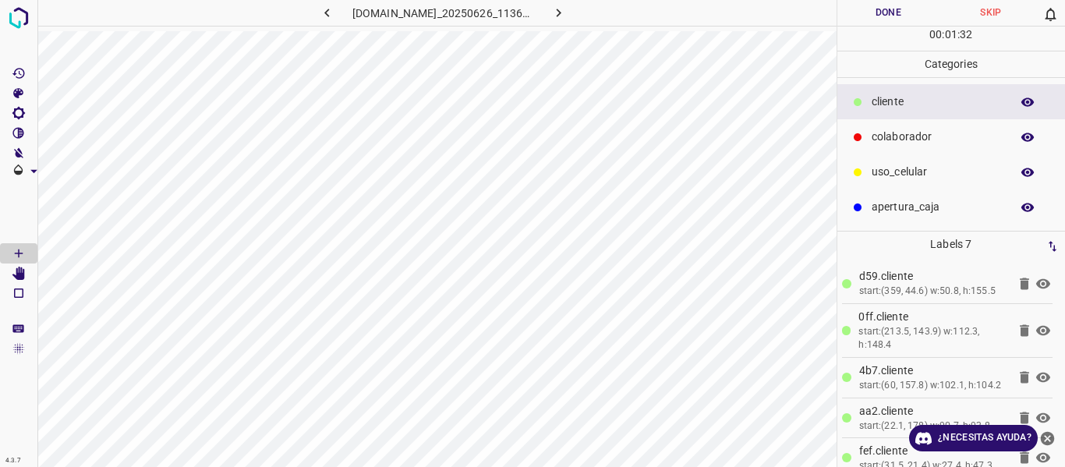
click at [895, 149] on div "colaborador" at bounding box center [952, 136] width 228 height 35
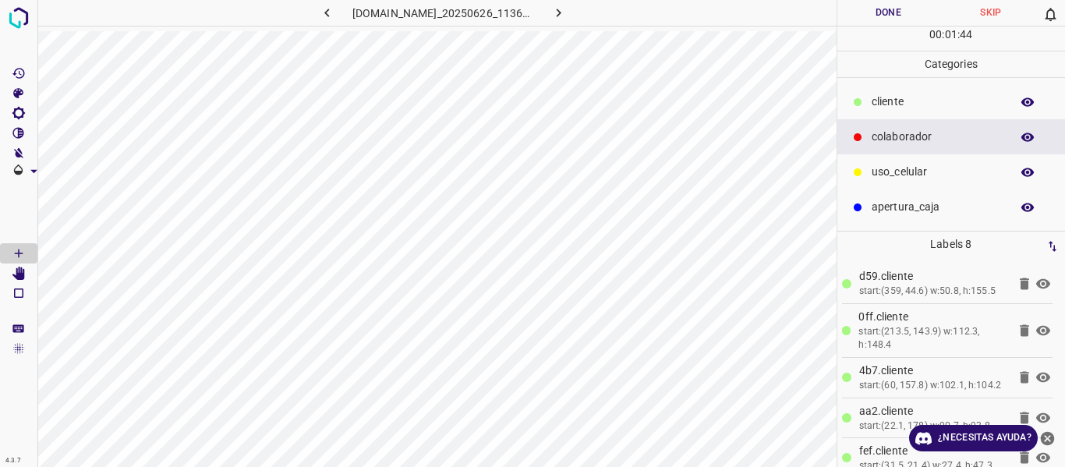
click at [873, 19] on button "Done" at bounding box center [889, 13] width 103 height 26
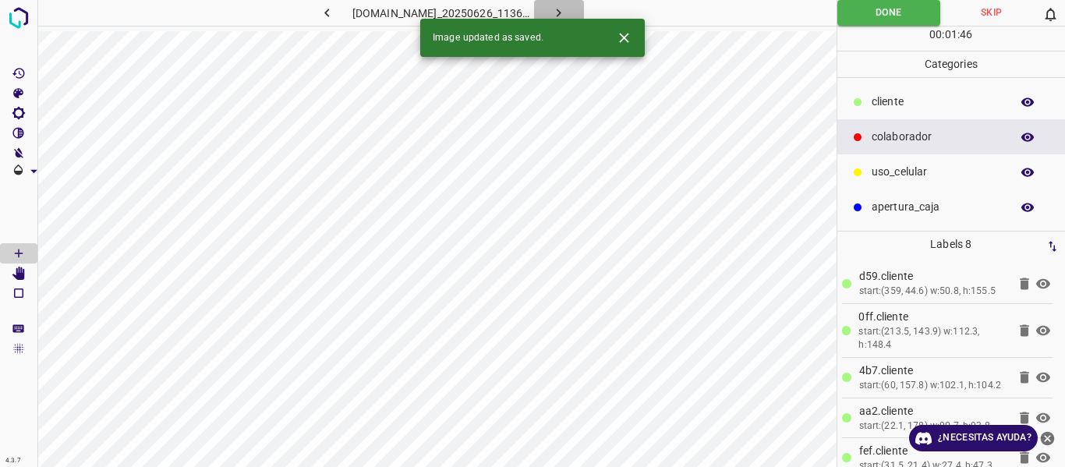
click at [584, 9] on button "button" at bounding box center [559, 13] width 50 height 26
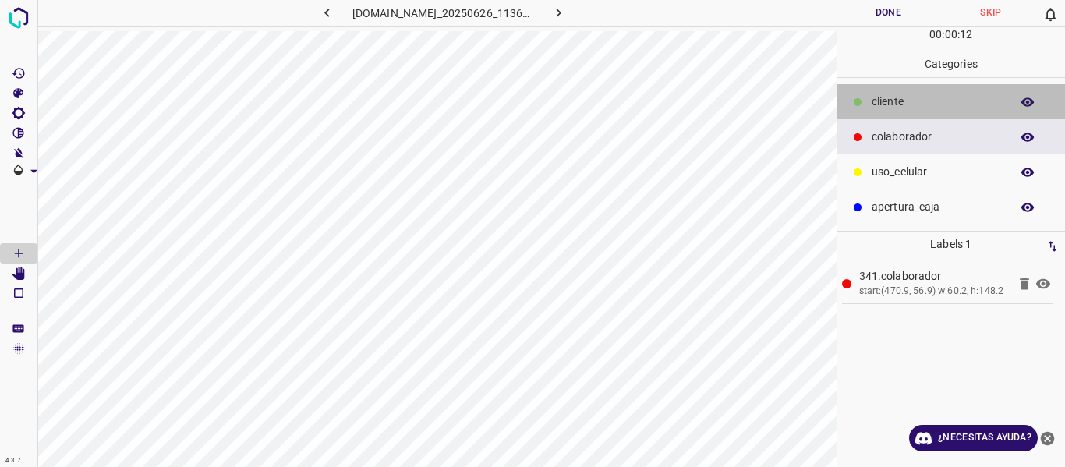
click at [895, 86] on div "cliente" at bounding box center [952, 101] width 228 height 35
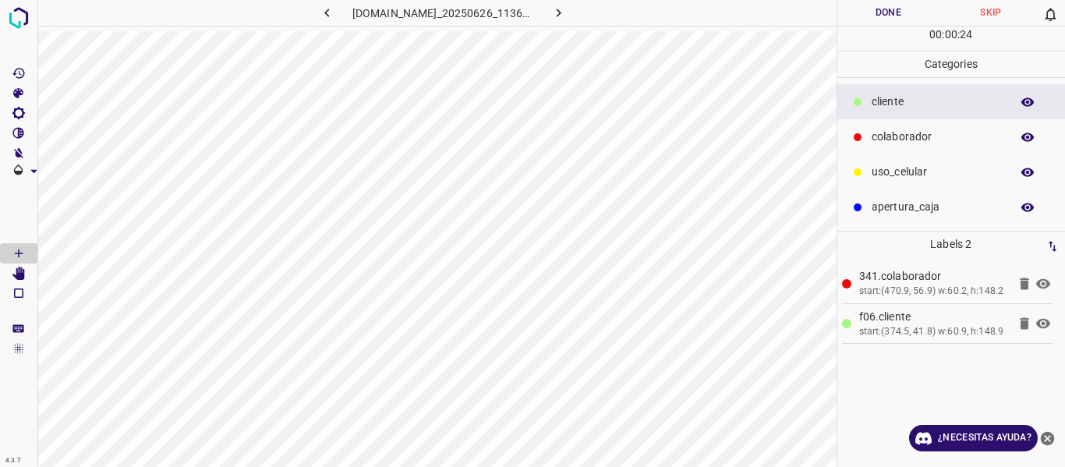
click at [927, 205] on p "apertura_caja" at bounding box center [937, 207] width 131 height 16
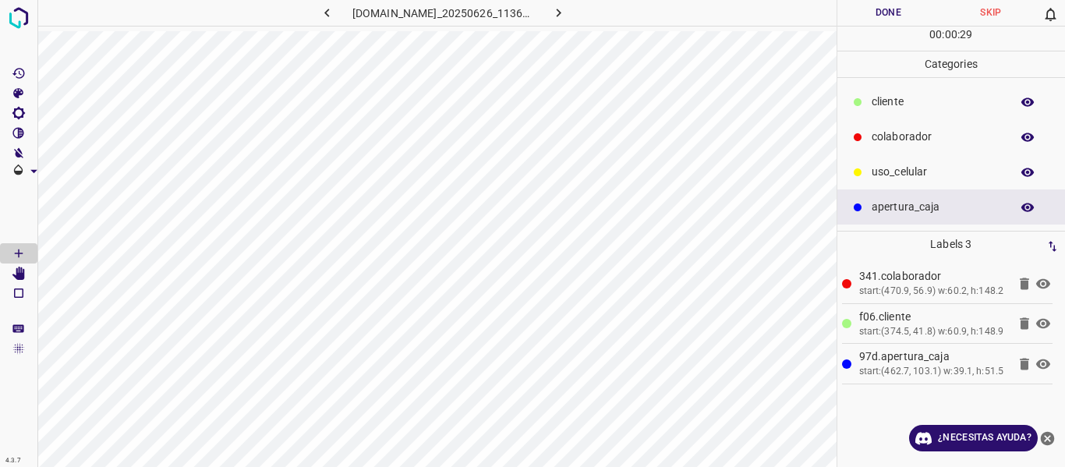
drag, startPoint x: 911, startPoint y: 97, endPoint x: 854, endPoint y: 97, distance: 56.9
click at [909, 97] on p "cliente" at bounding box center [937, 102] width 131 height 16
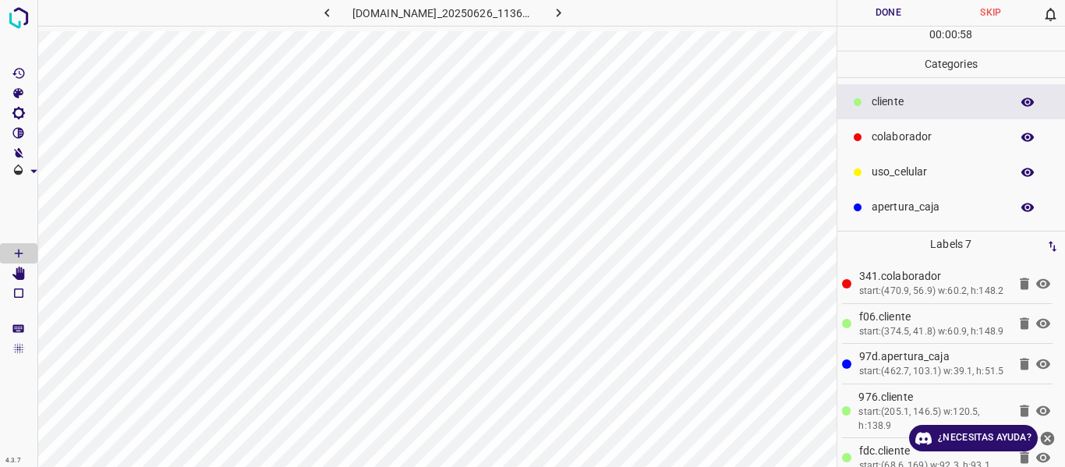
click at [896, 12] on button "Done" at bounding box center [889, 13] width 103 height 26
click at [37, 15] on div at bounding box center [19, 233] width 38 height 467
click at [16, 18] on img at bounding box center [19, 18] width 28 height 28
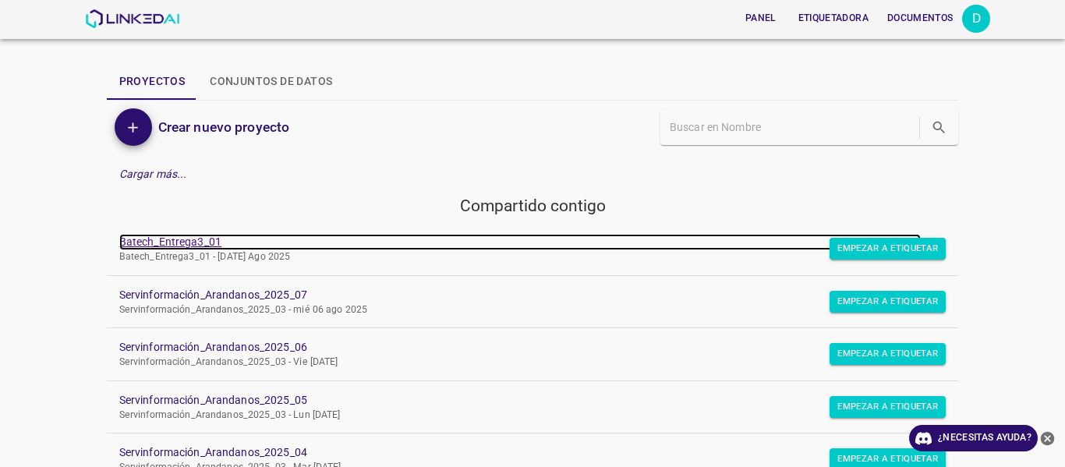
click at [178, 244] on font "Batech_Entrega3_01" at bounding box center [170, 242] width 102 height 12
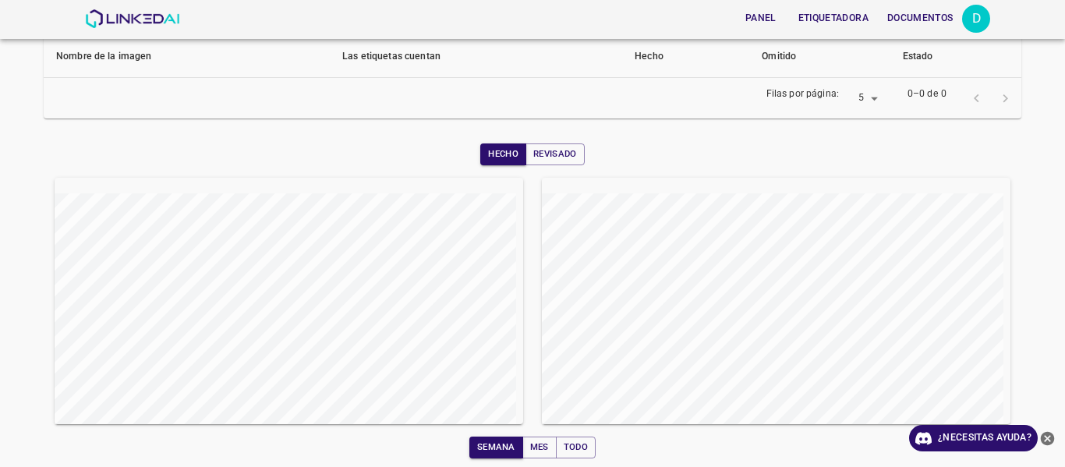
scroll to position [264, 0]
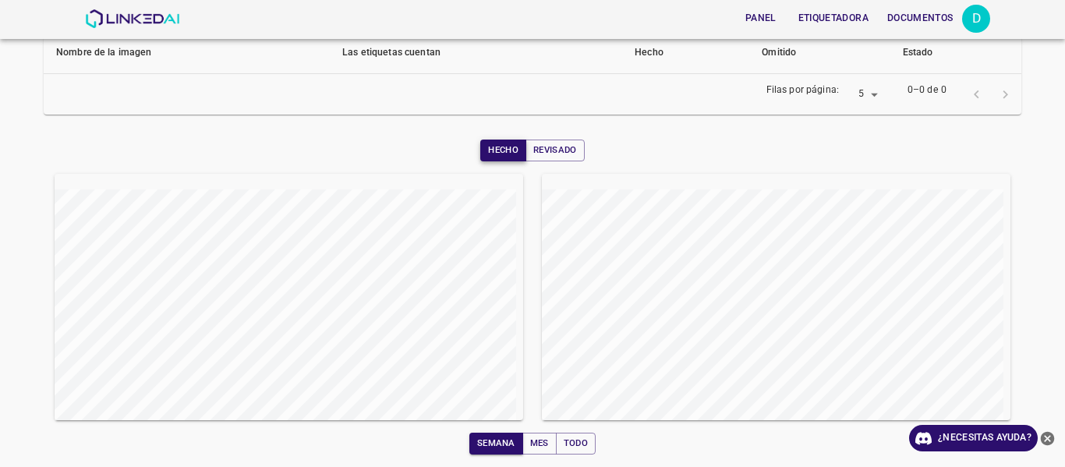
click at [514, 156] on button "Hecho" at bounding box center [503, 151] width 46 height 22
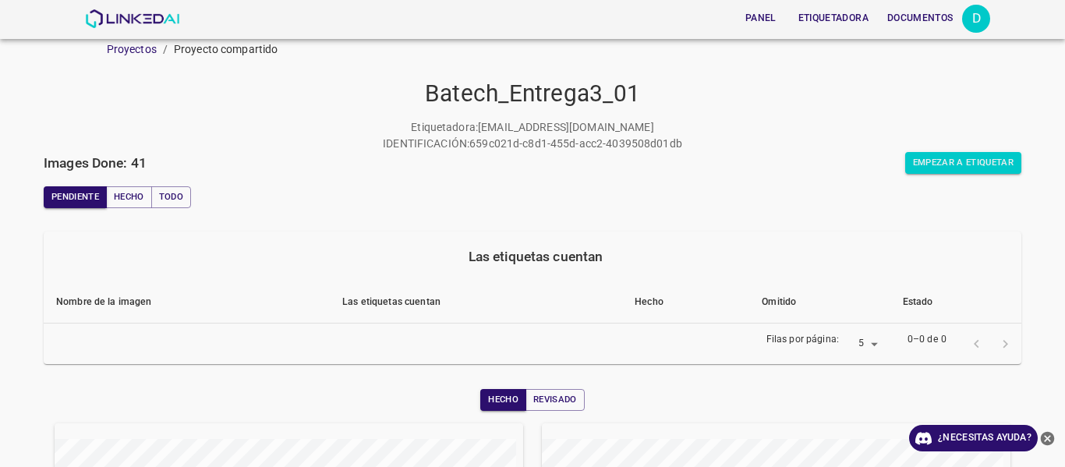
scroll to position [0, 0]
